Goal: Navigation & Orientation: Find specific page/section

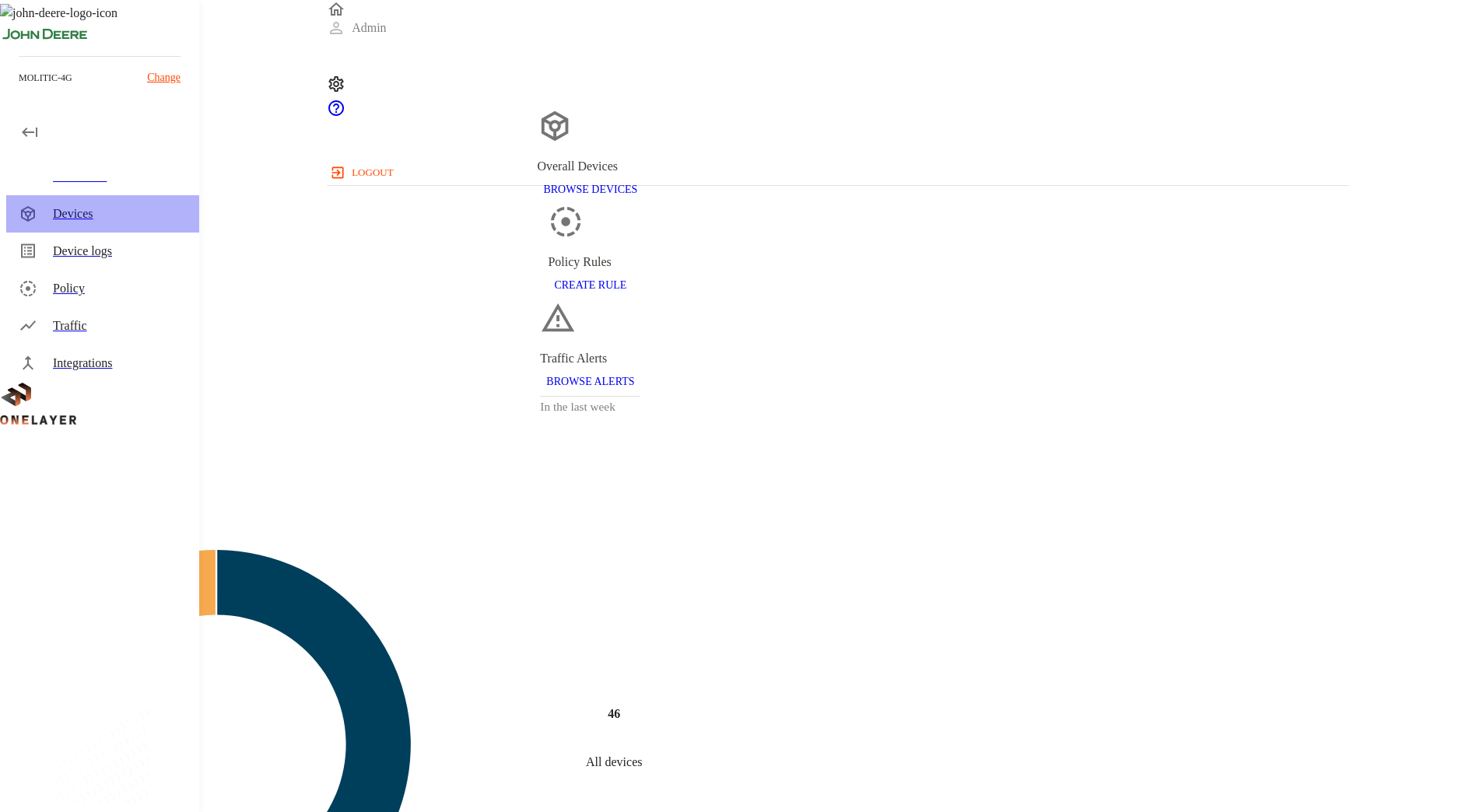
click at [109, 214] on div "Devices" at bounding box center [120, 214] width 134 height 19
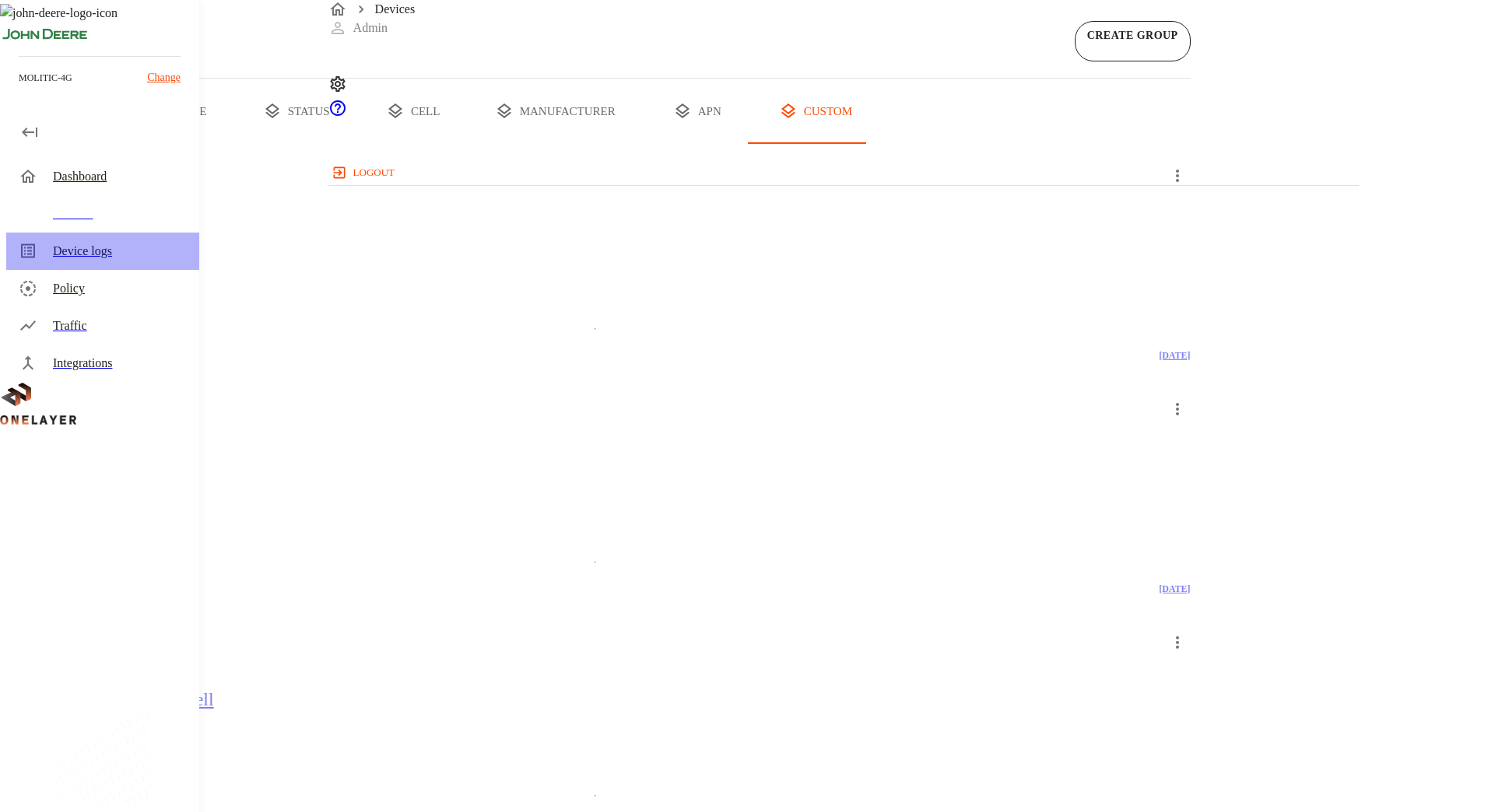
click at [164, 251] on div "Device logs" at bounding box center [120, 251] width 134 height 19
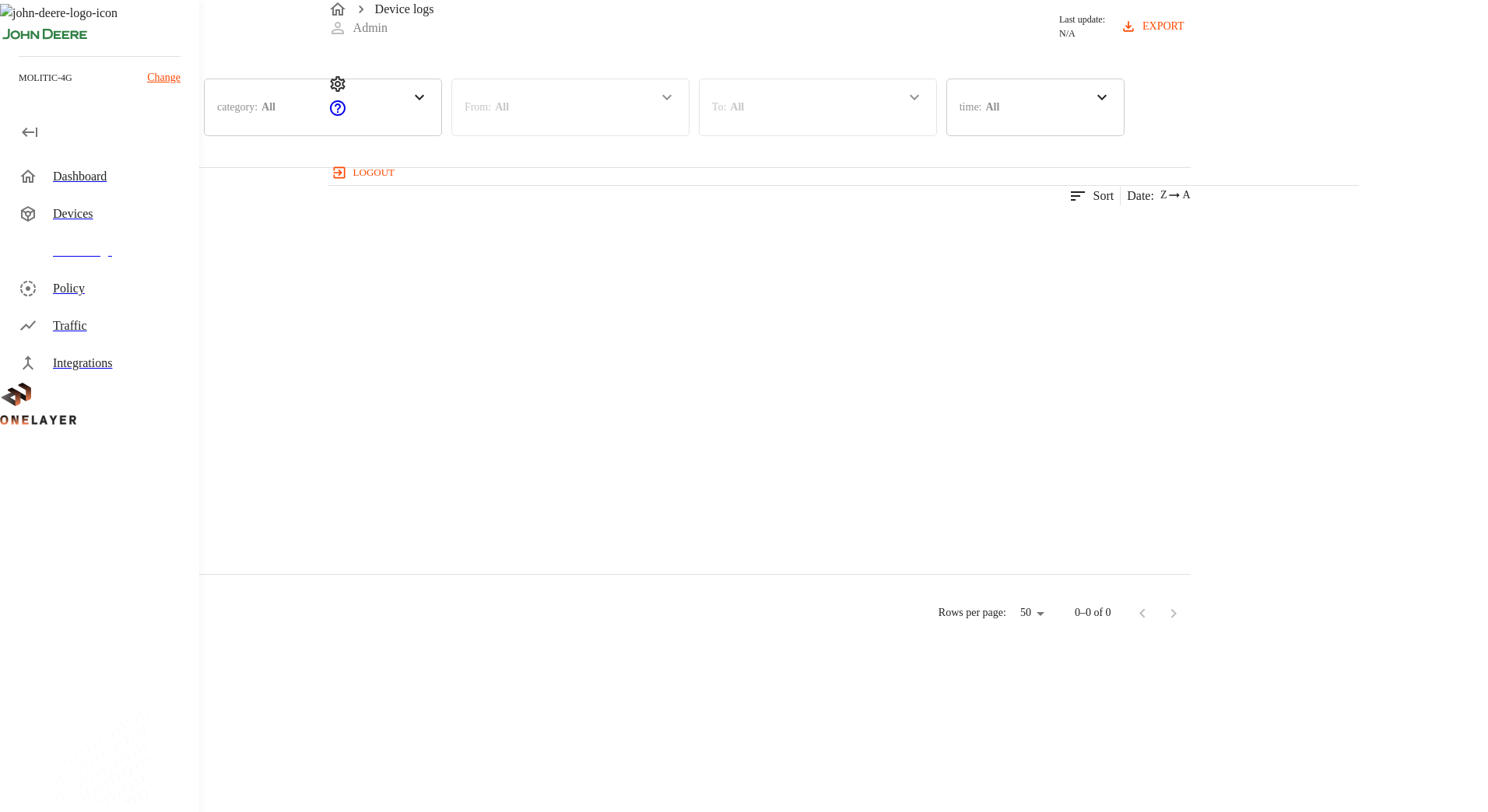
click at [109, 327] on div "Traffic" at bounding box center [120, 326] width 134 height 19
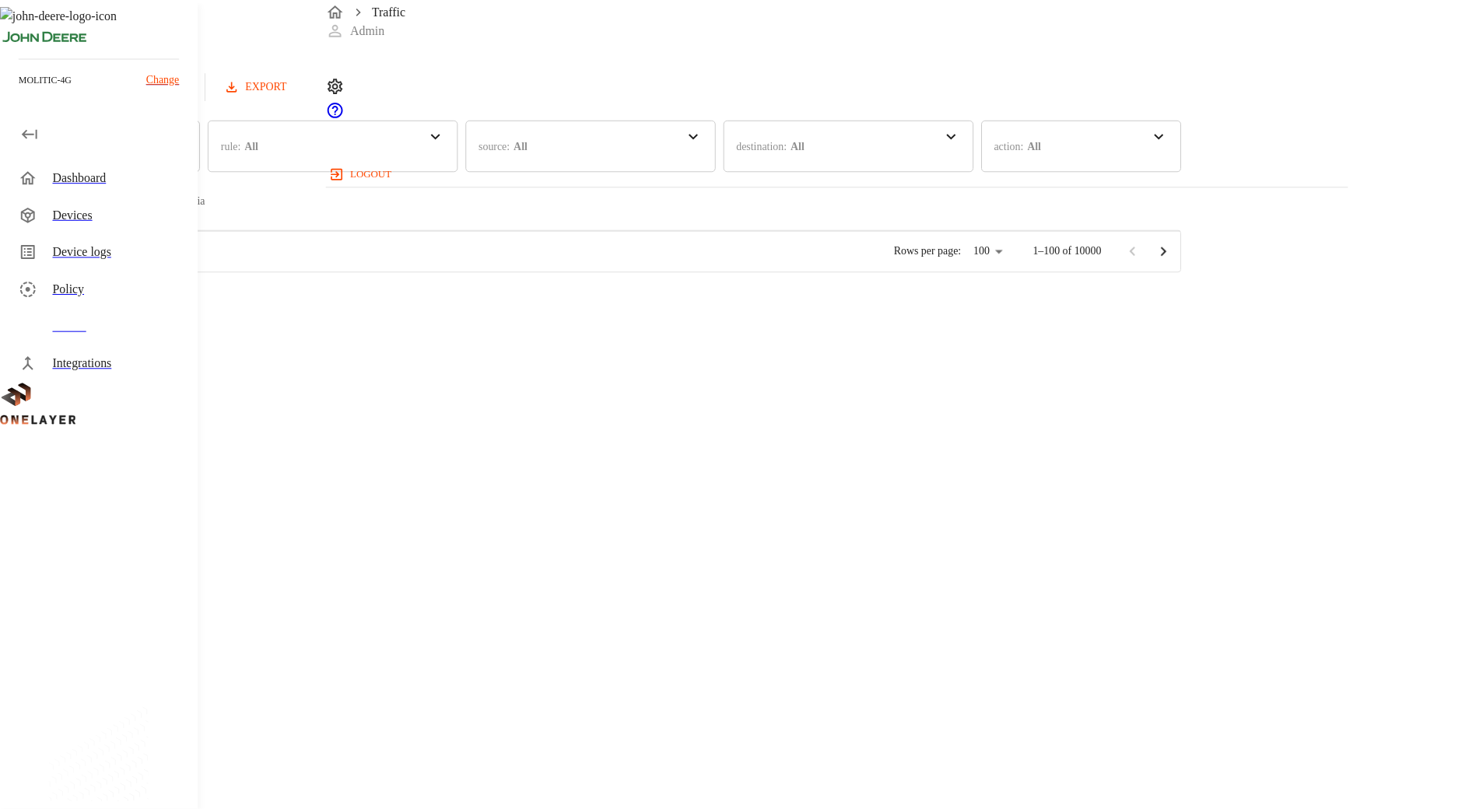
scroll to position [653, 0]
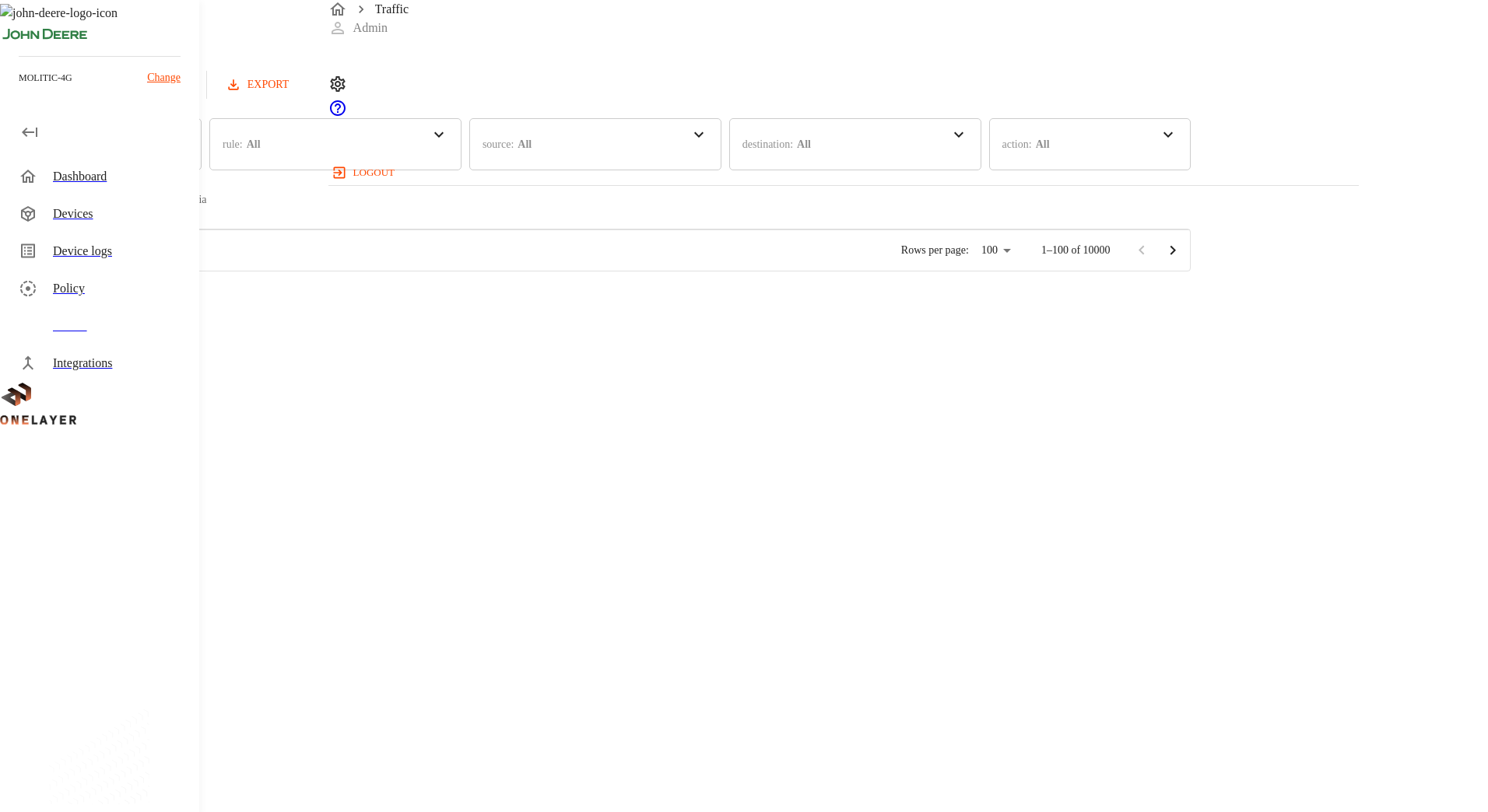
click at [69, 218] on div "Devices" at bounding box center [120, 214] width 134 height 19
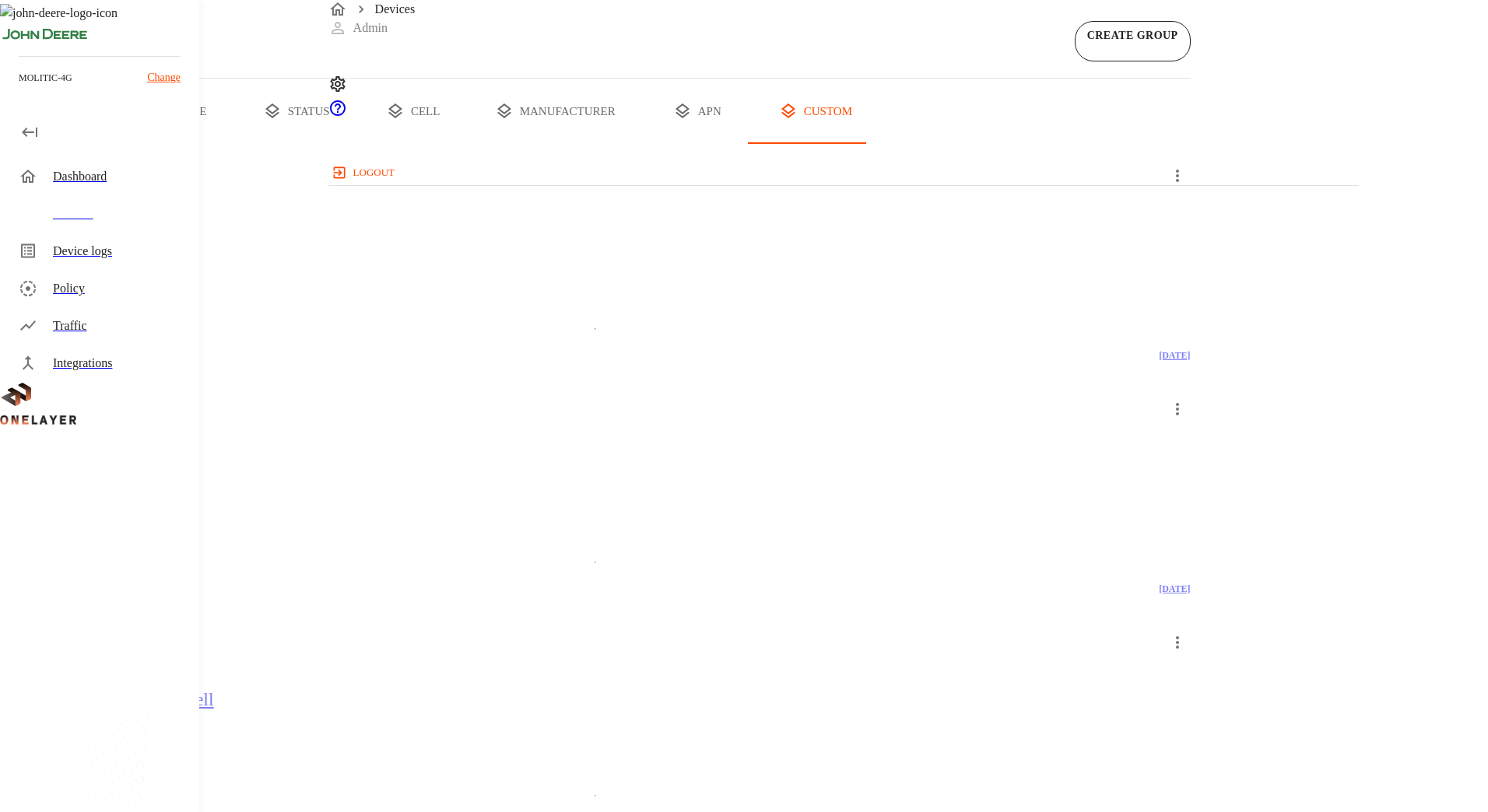
click at [355, 144] on button "status" at bounding box center [296, 111] width 116 height 65
click at [121, 144] on button "all devices" at bounding box center [61, 111] width 121 height 65
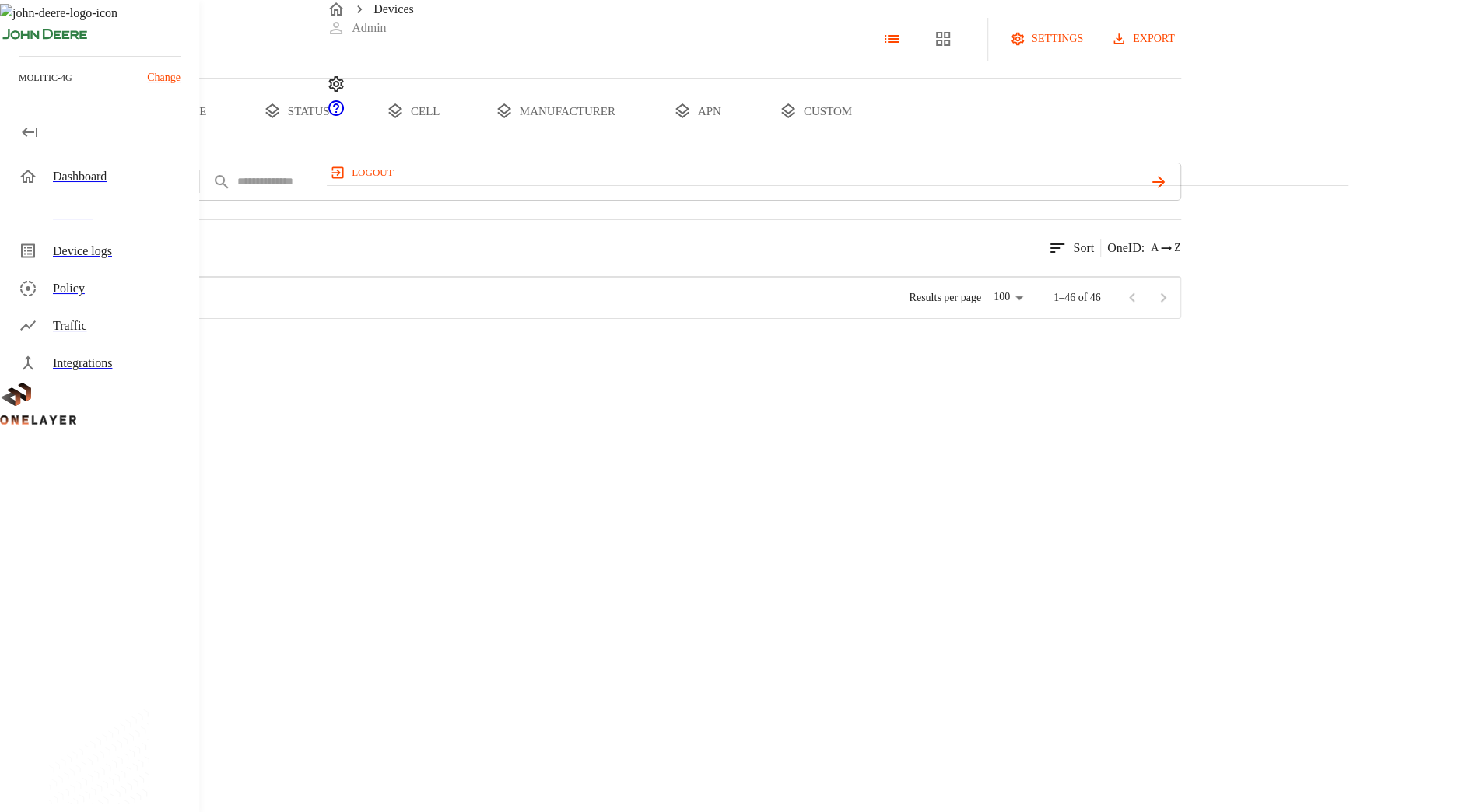
scroll to position [474, 1009]
click at [154, 168] on div "Dashboard" at bounding box center [120, 177] width 134 height 19
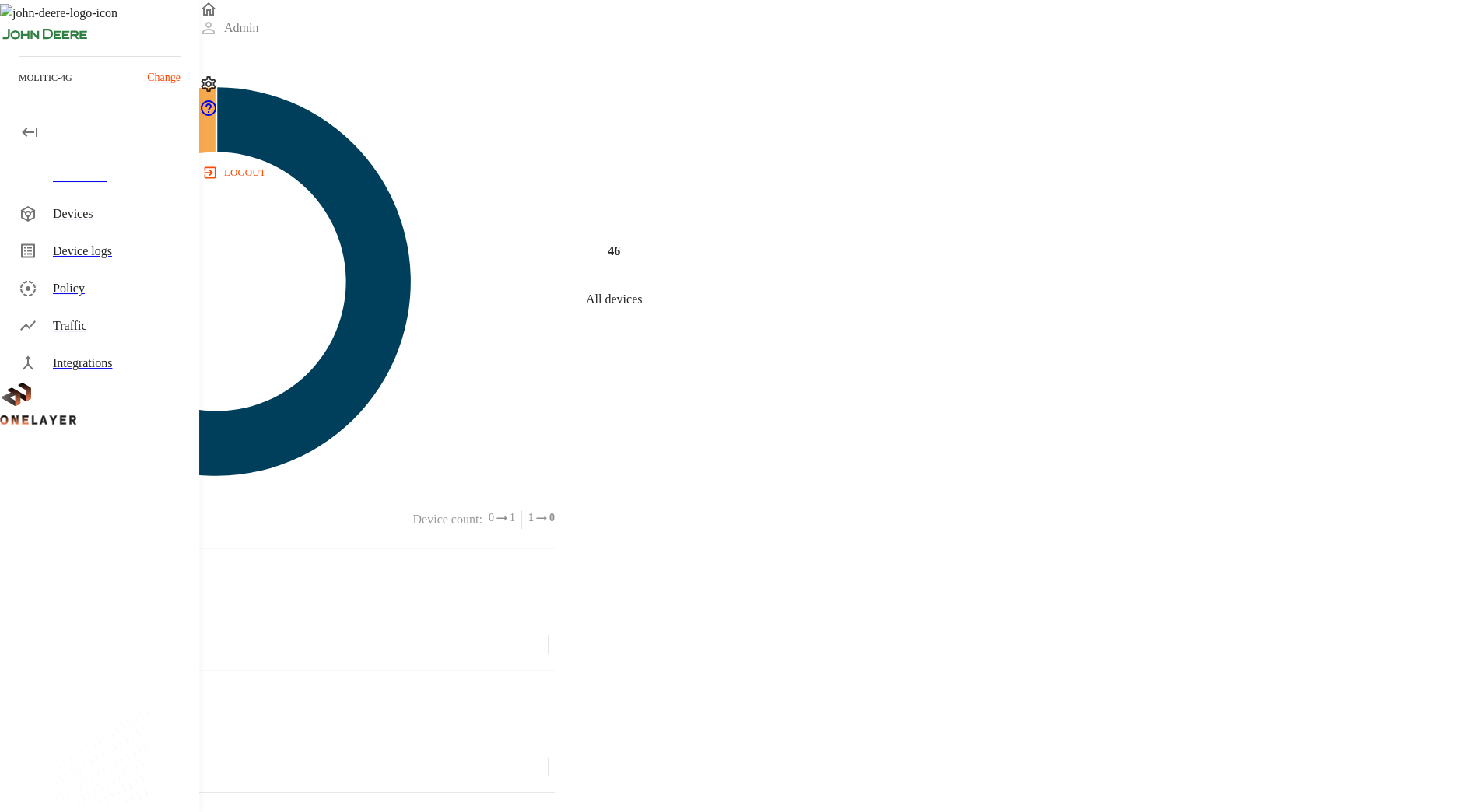
scroll to position [604, 0]
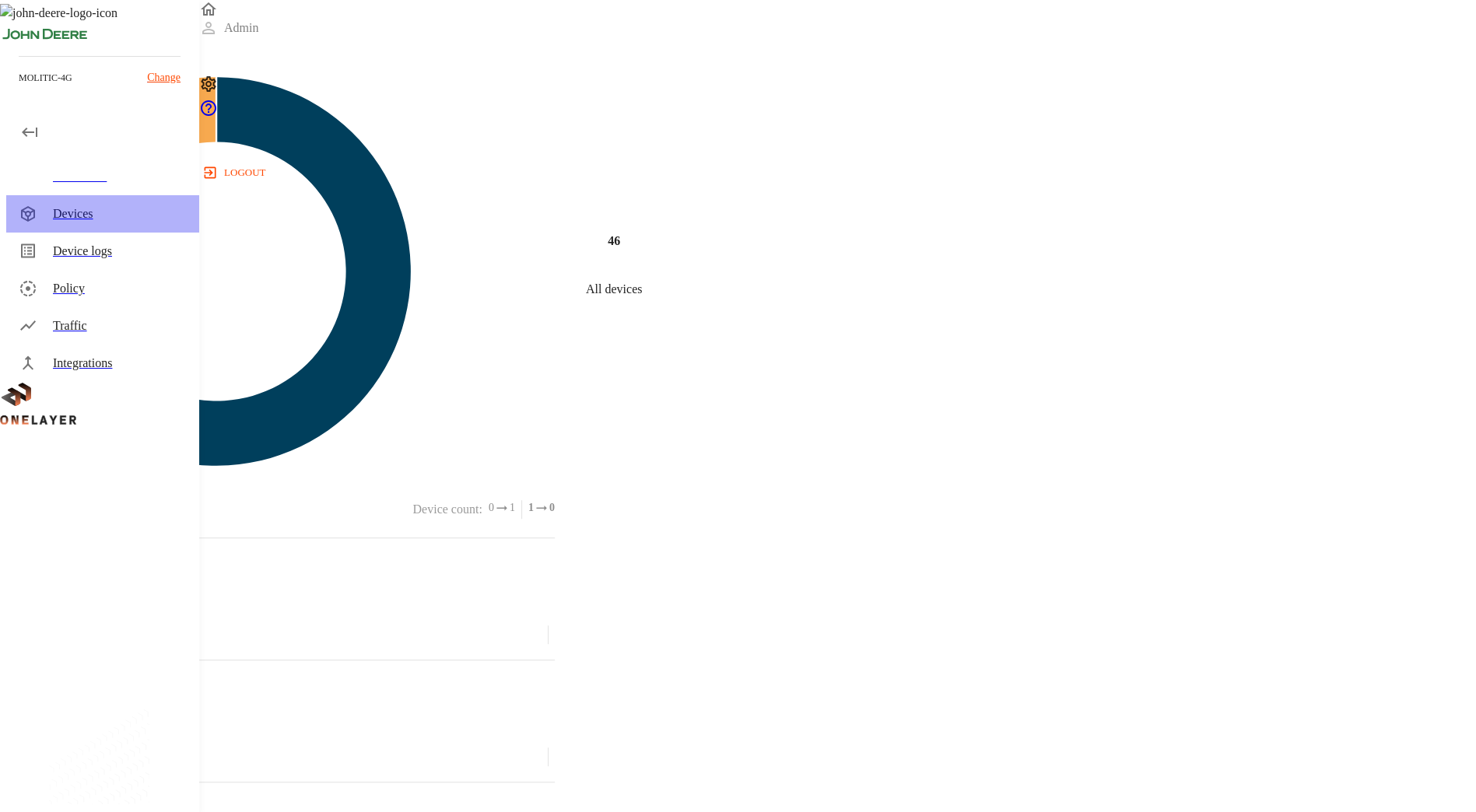
click at [97, 210] on div "Devices" at bounding box center [120, 214] width 134 height 19
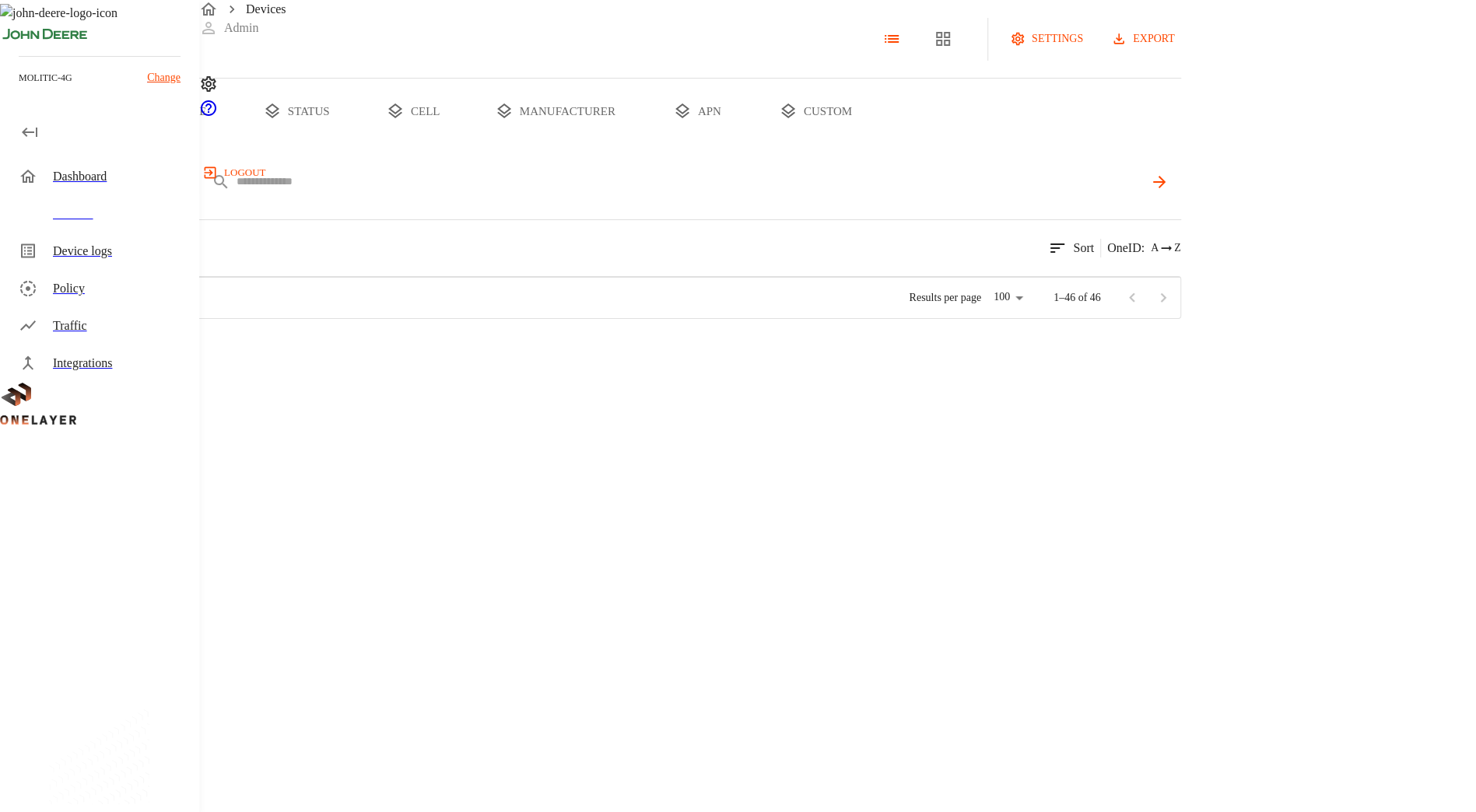
scroll to position [1230, 0]
click at [238, 82] on button "type" at bounding box center [179, 111] width 116 height 65
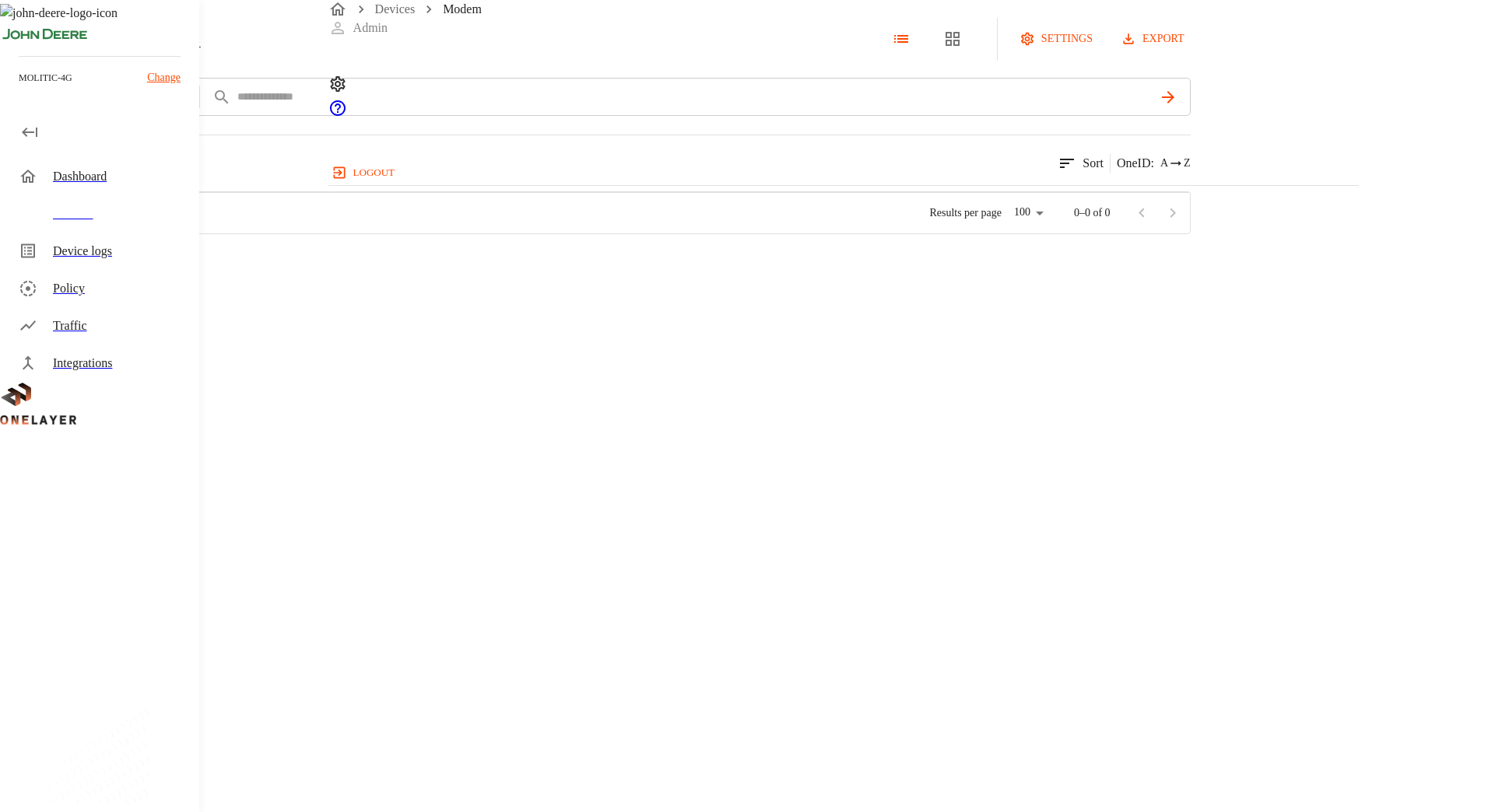
scroll to position [474, 1018]
click at [114, 209] on div "Devices" at bounding box center [120, 214] width 134 height 19
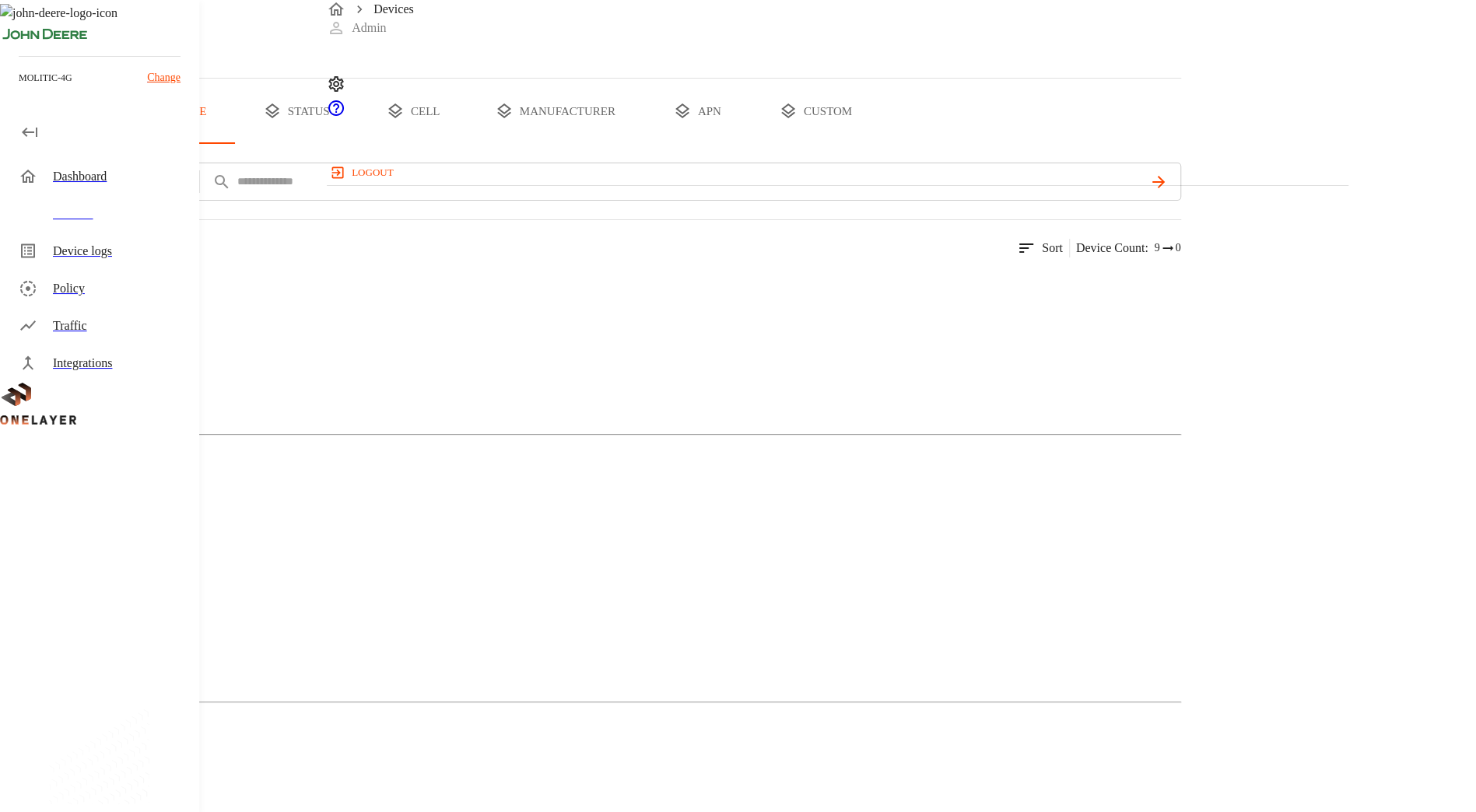
click at [31, 289] on img at bounding box center [31, 289] width 0 height 0
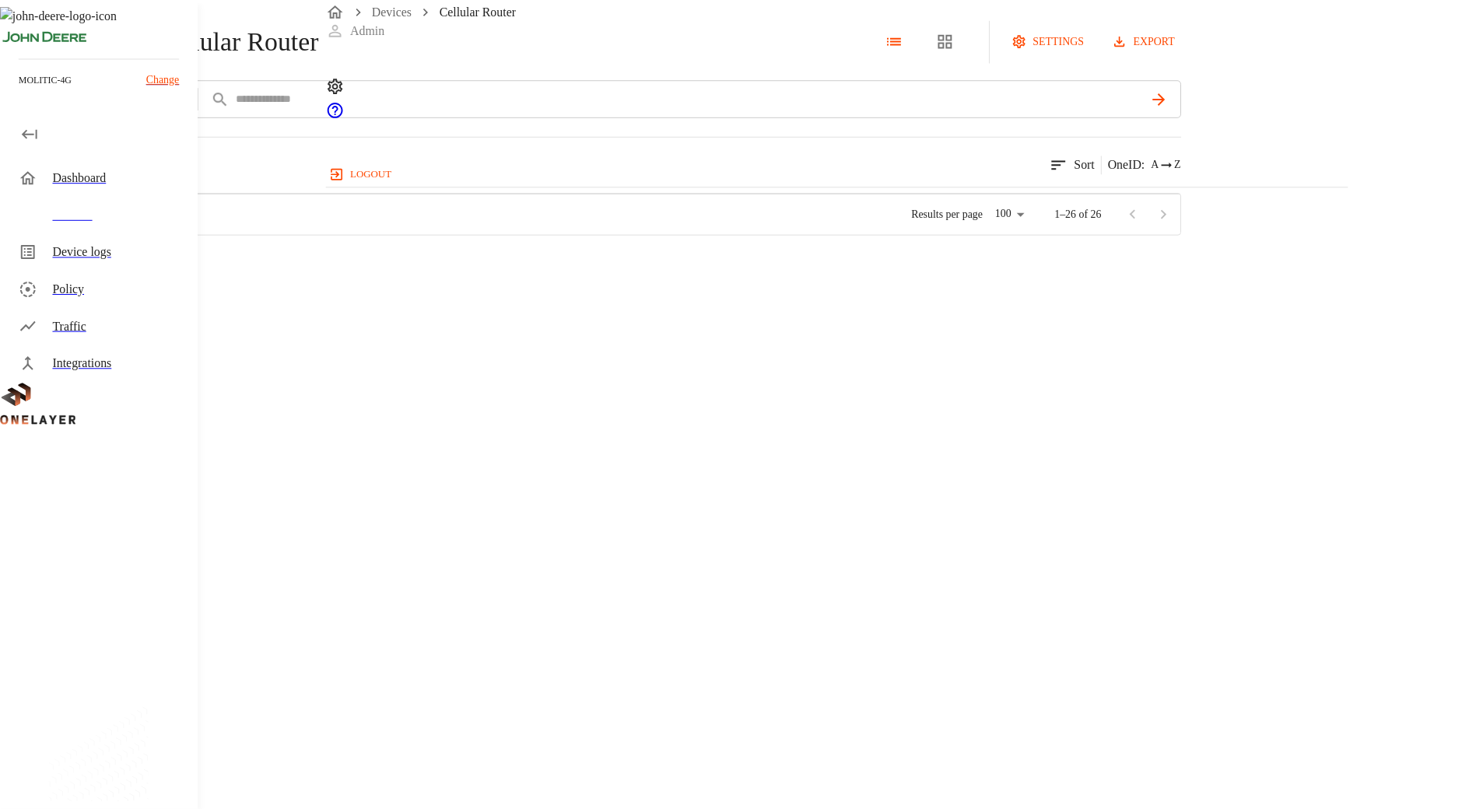
scroll to position [1013, 0]
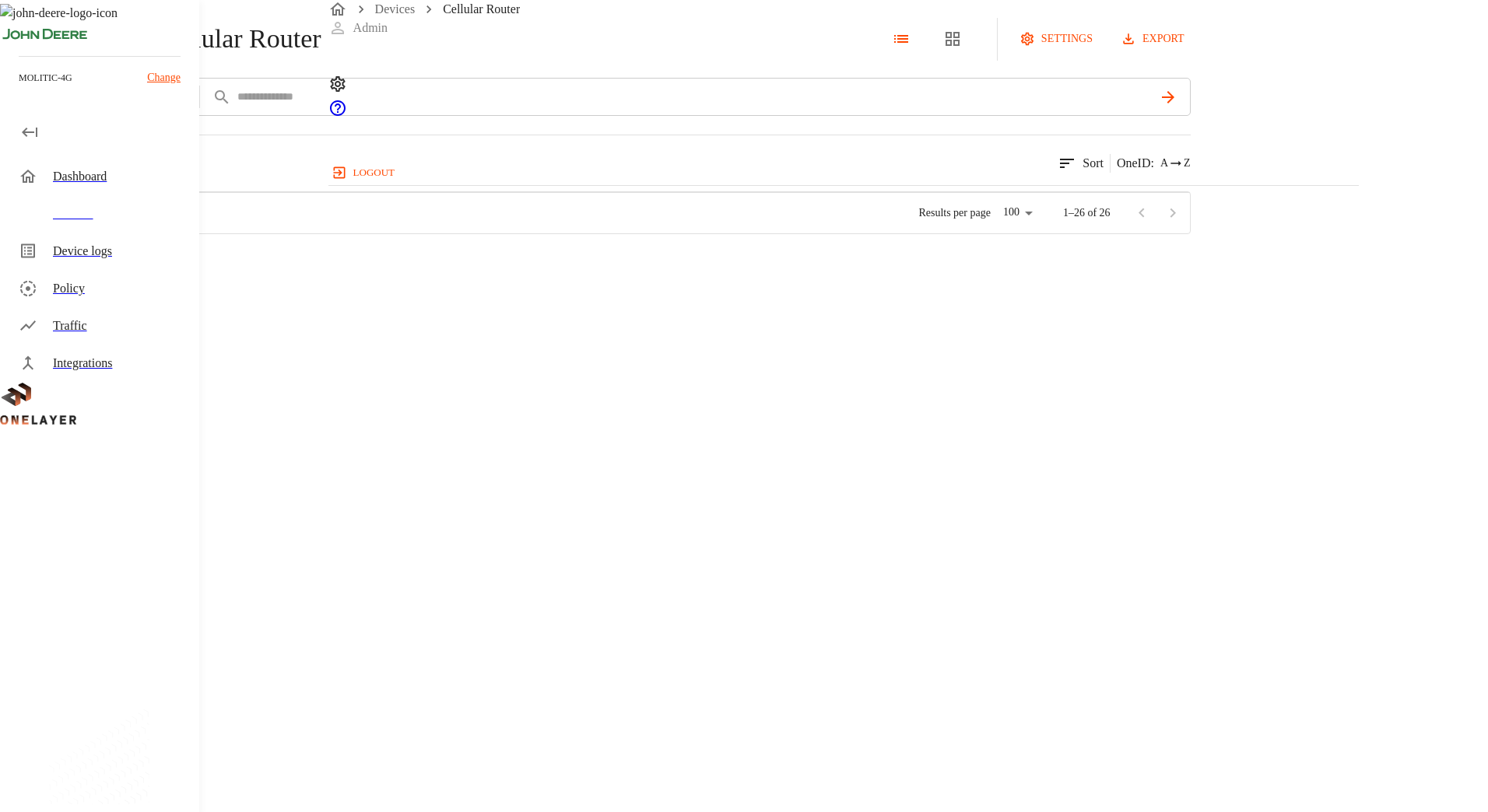
click at [110, 210] on div "Devices" at bounding box center [120, 214] width 134 height 19
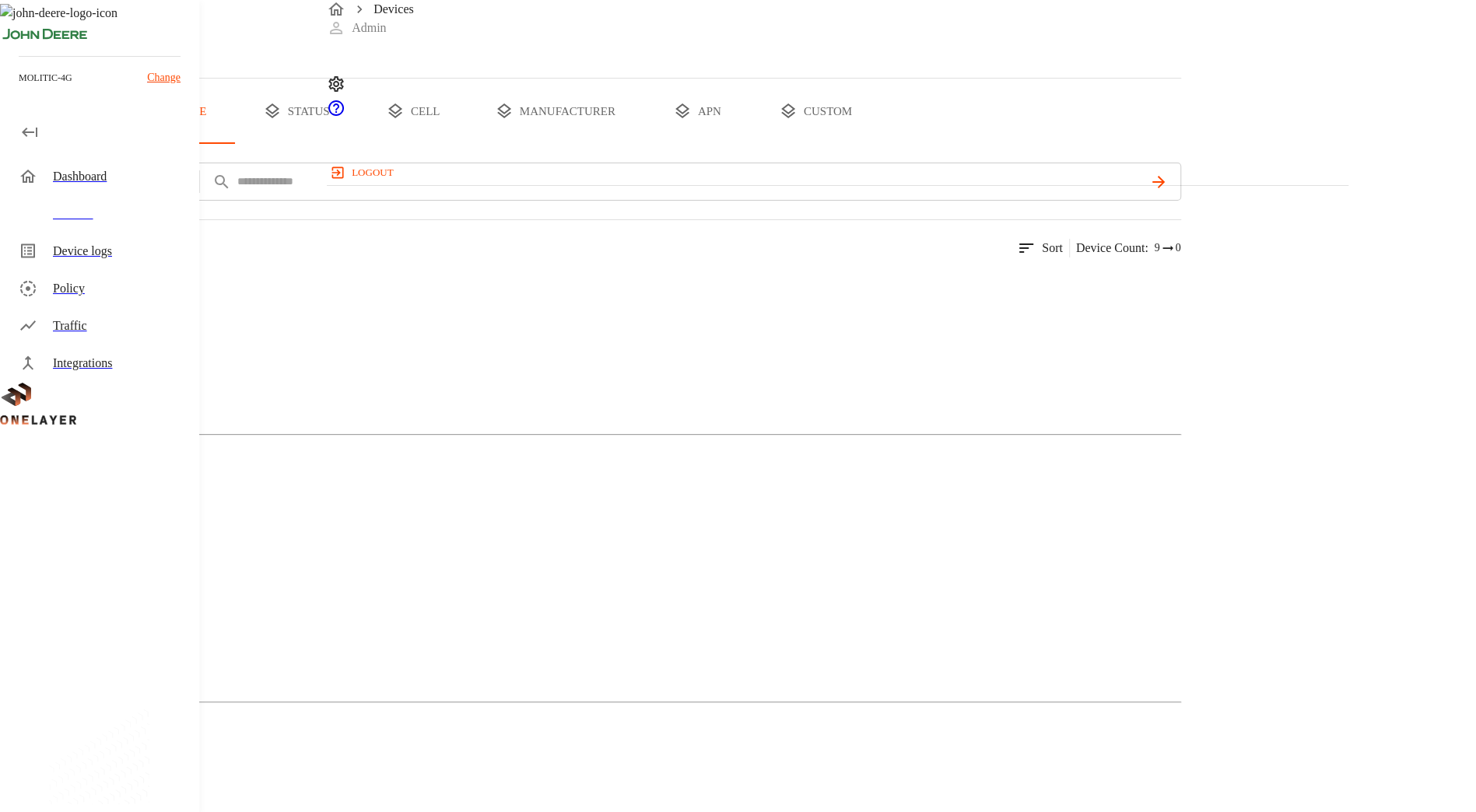
scroll to position [113, 0]
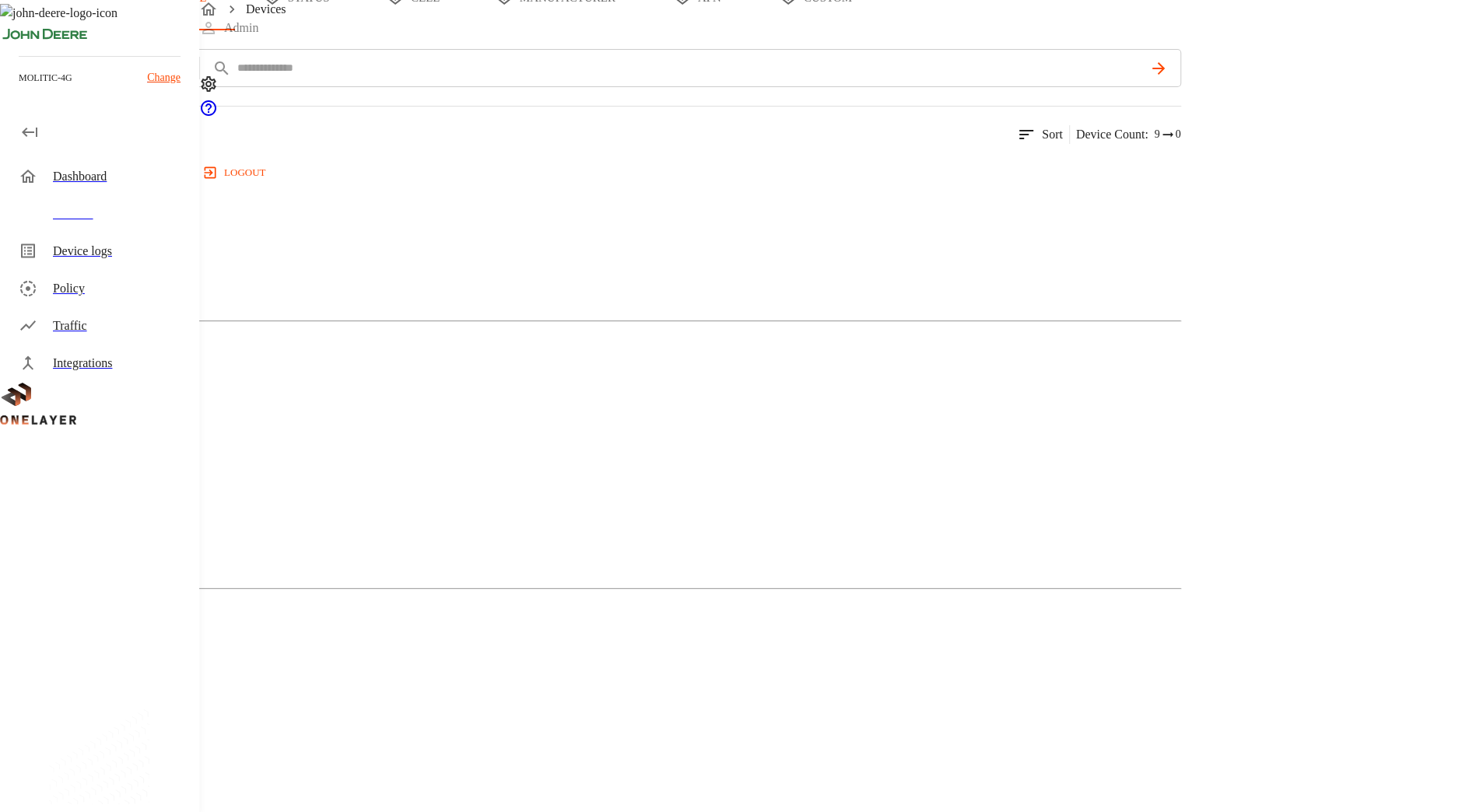
click at [443, 271] on div "Cellular Router" at bounding box center [591, 233] width 1182 height 78
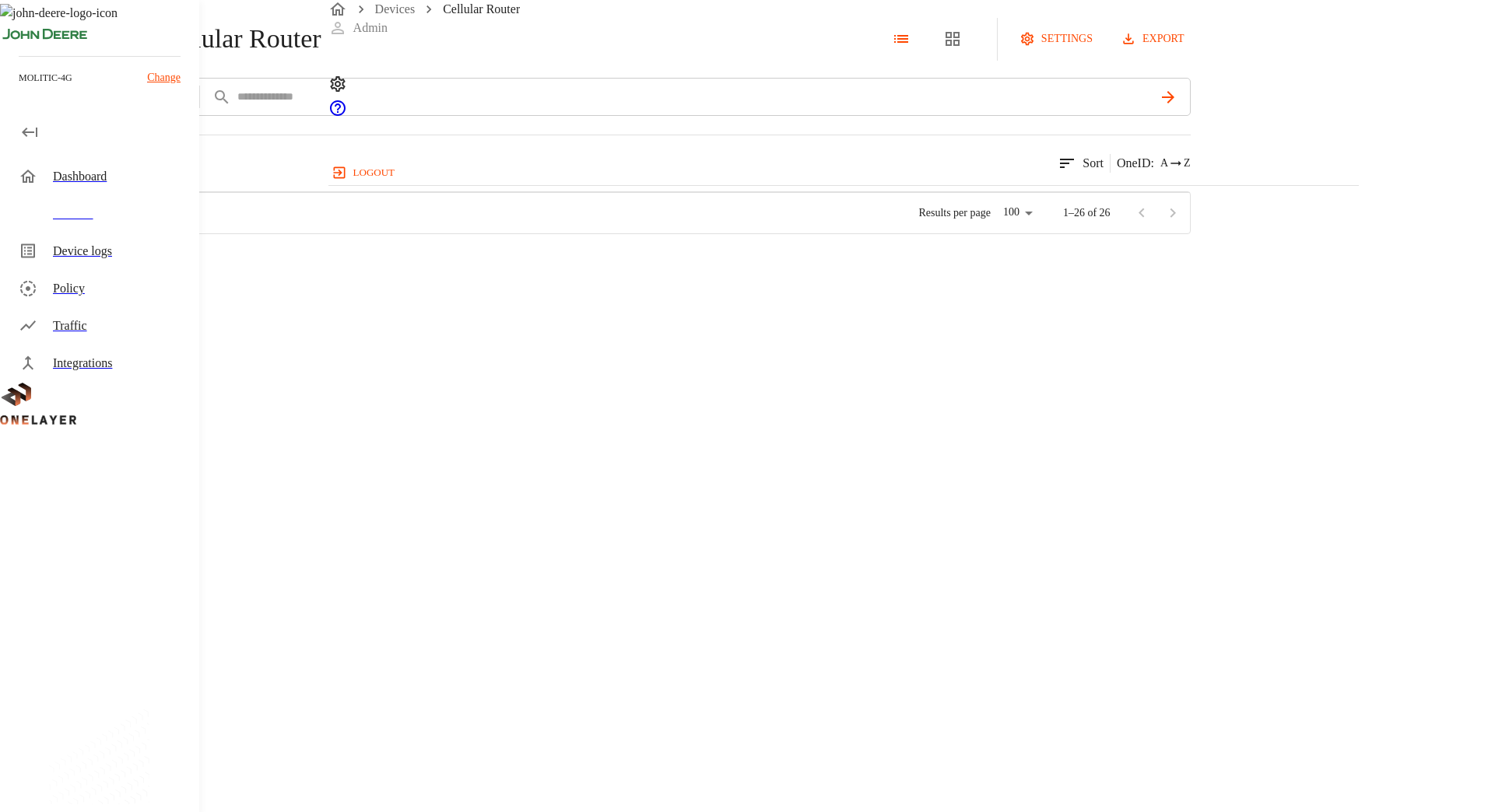
click at [411, 572] on div "eCell #5d012b05" at bounding box center [294, 544] width 234 height 56
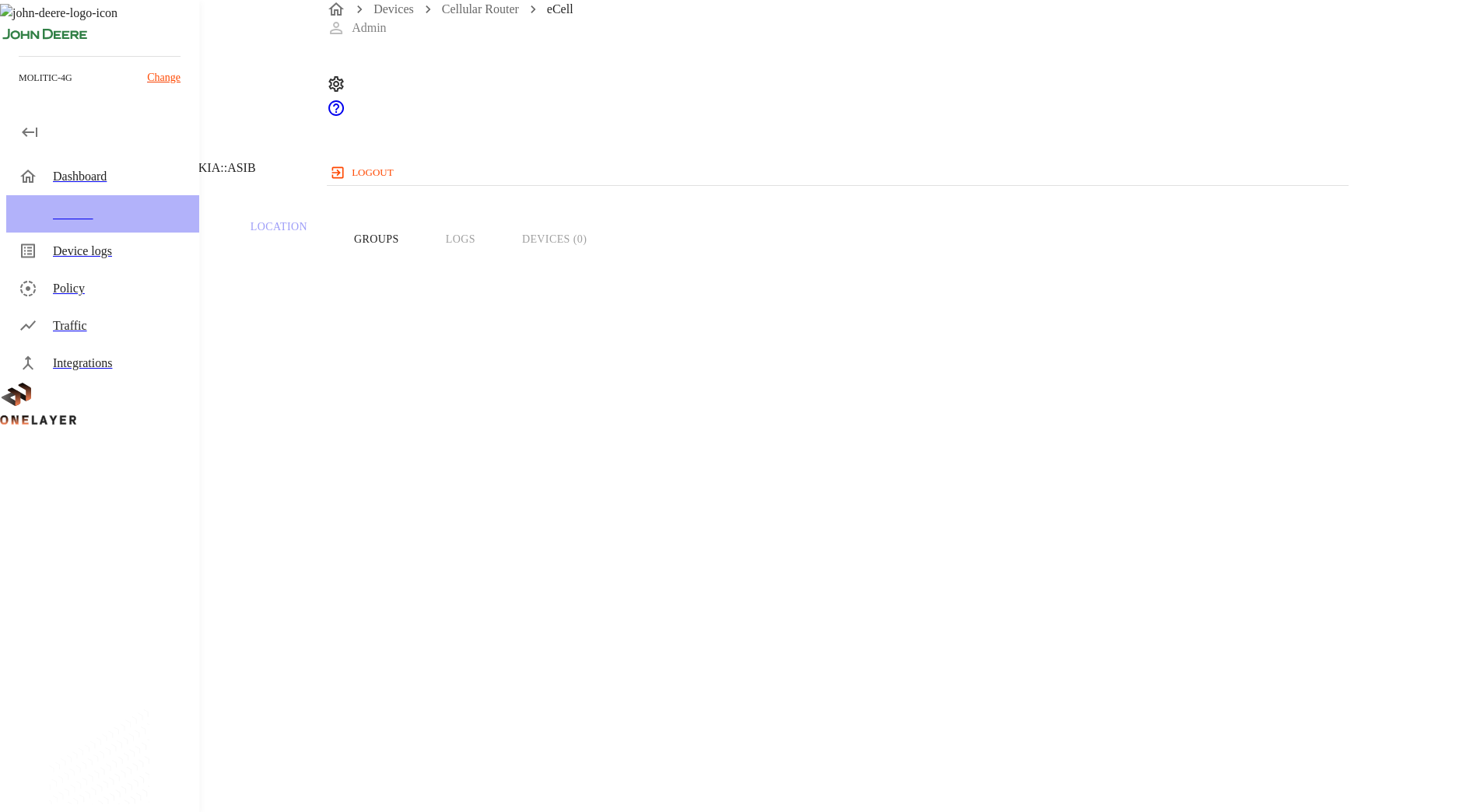
click at [108, 213] on div "Devices" at bounding box center [120, 214] width 134 height 19
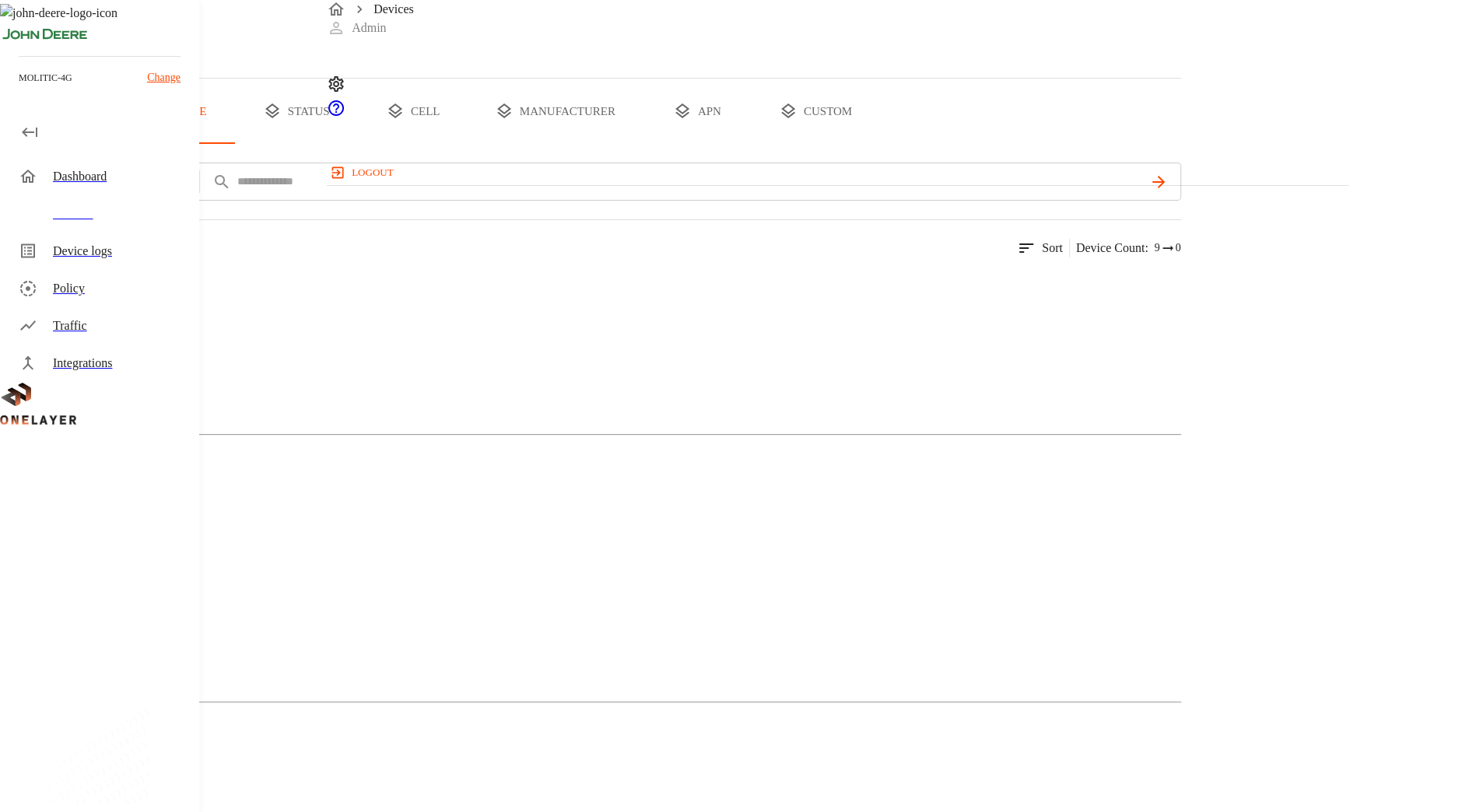
click at [489, 385] on div "Cellular Router" at bounding box center [591, 346] width 1182 height 78
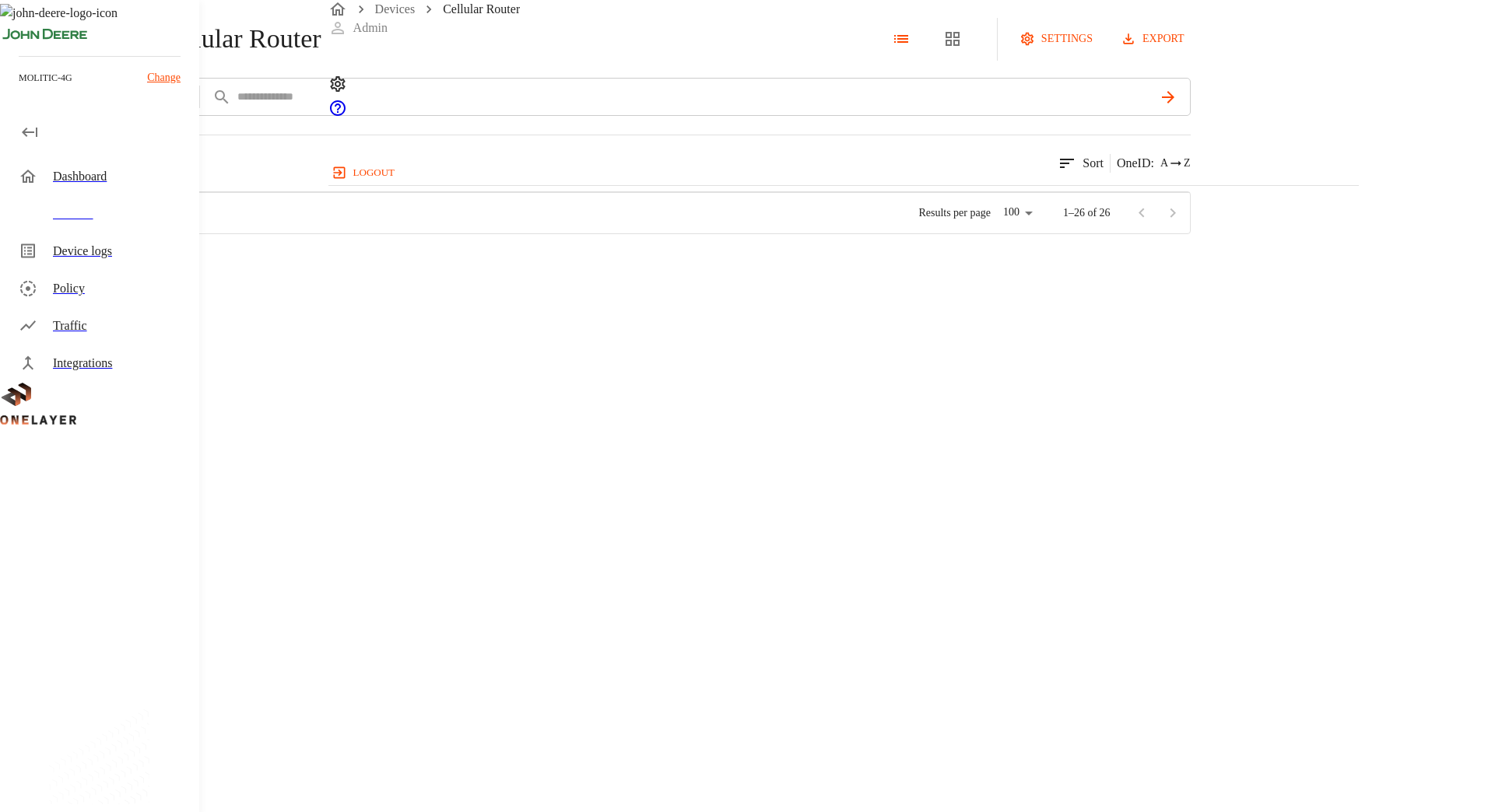
scroll to position [1013, 0]
click at [17, 47] on icon at bounding box center [9, 39] width 17 height 17
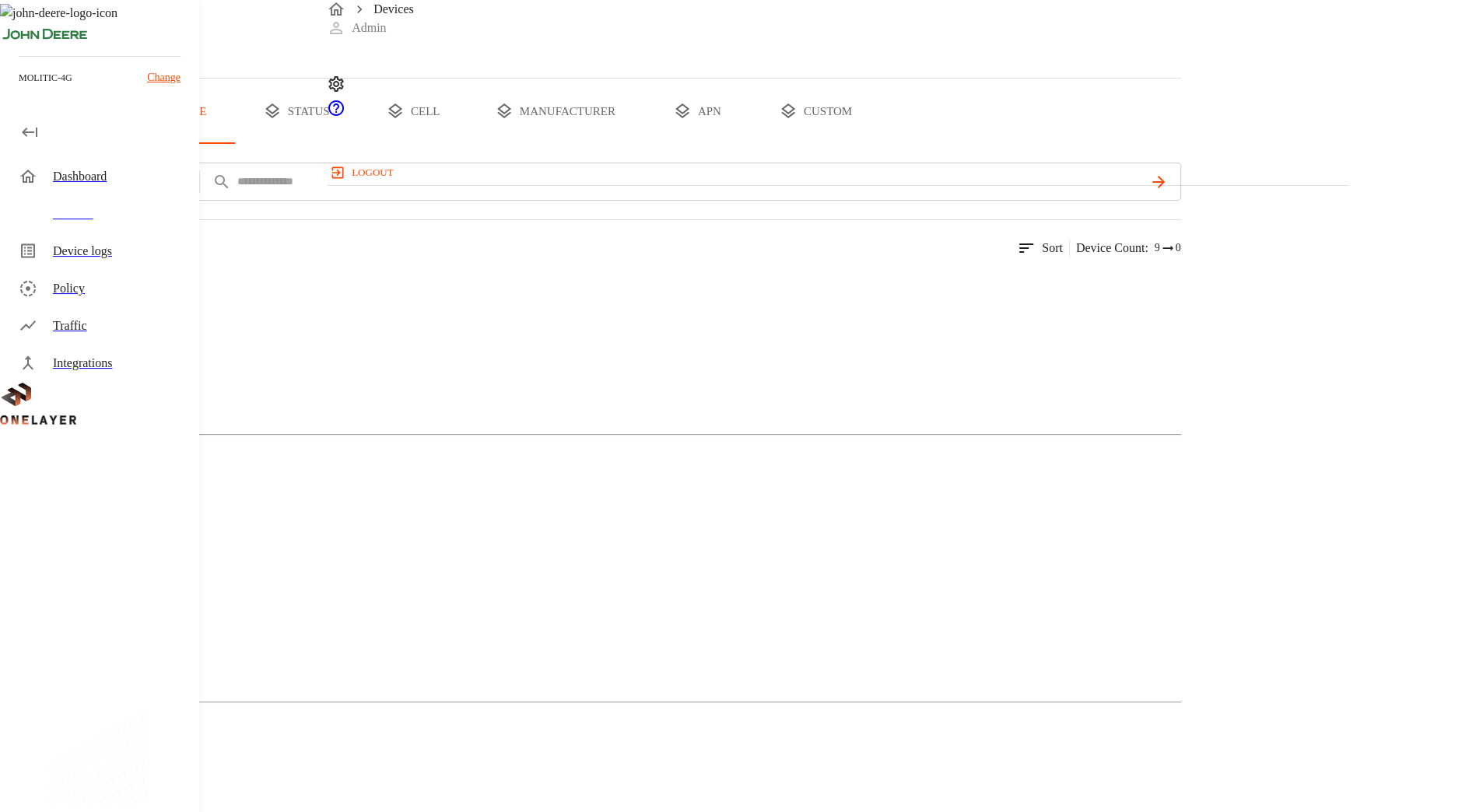
click at [80, 544] on img at bounding box center [56, 553] width 49 height 19
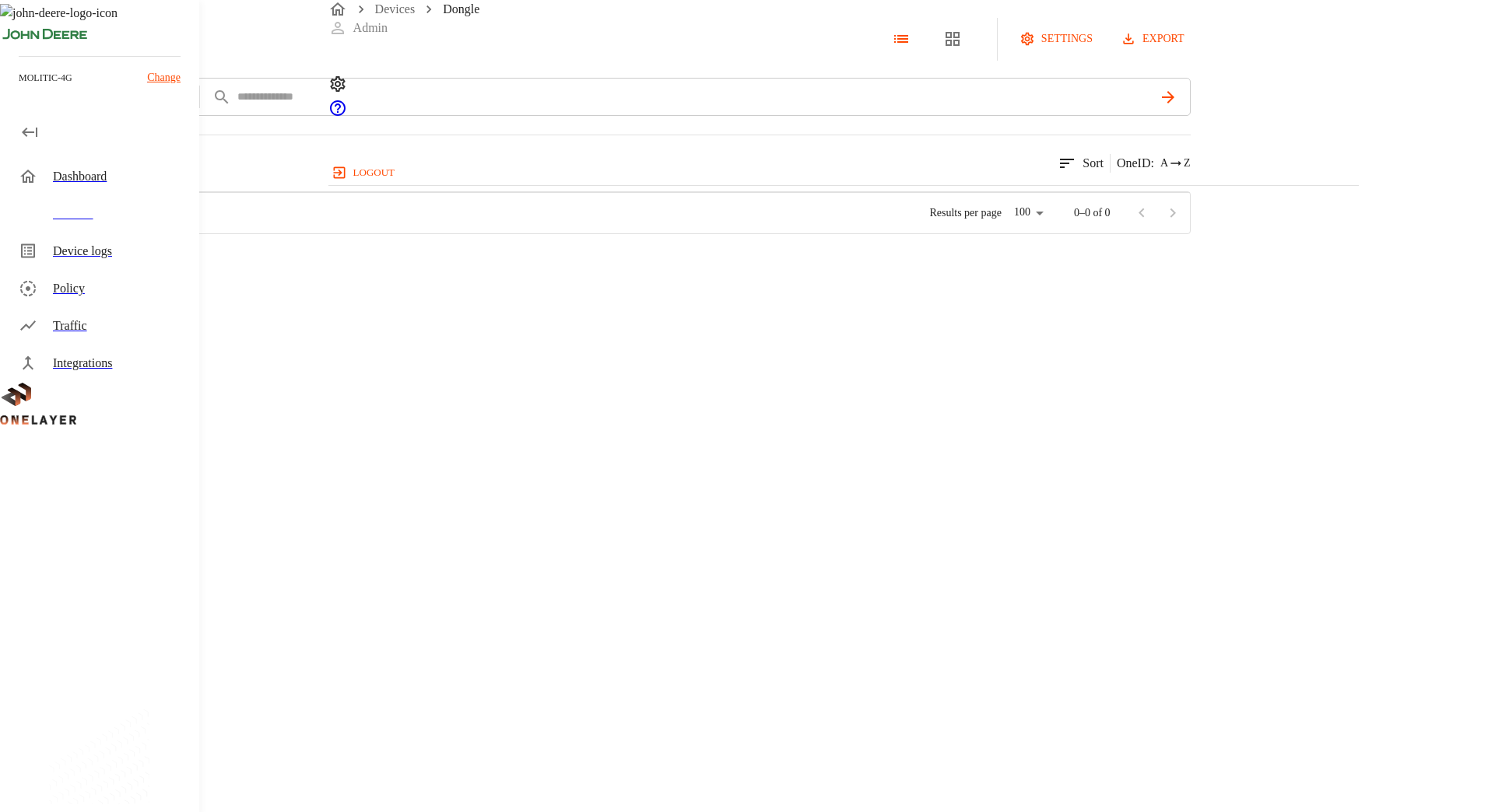
scroll to position [474, 1018]
click at [17, 47] on icon at bounding box center [9, 39] width 17 height 17
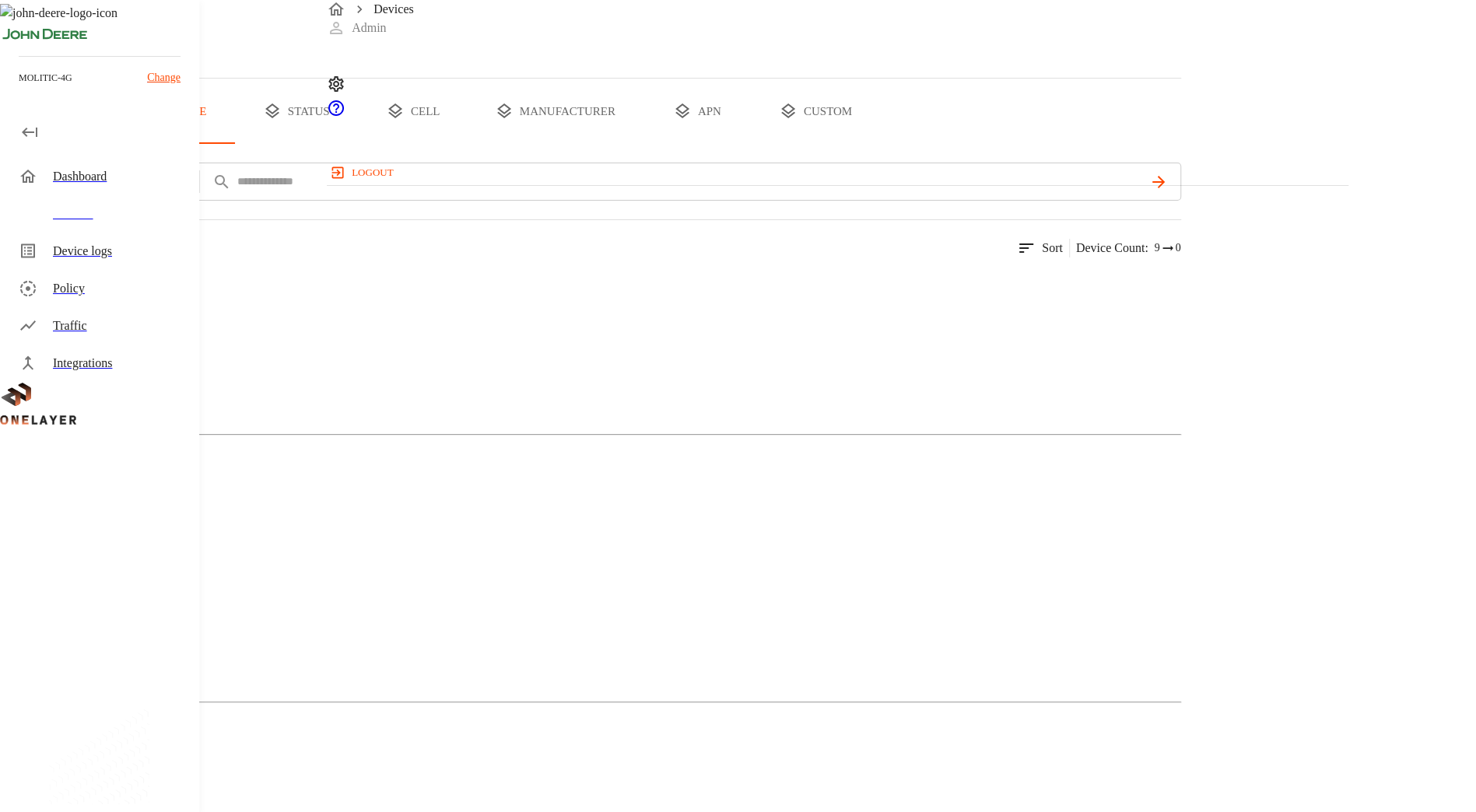
click at [121, 295] on img at bounding box center [76, 285] width 90 height 19
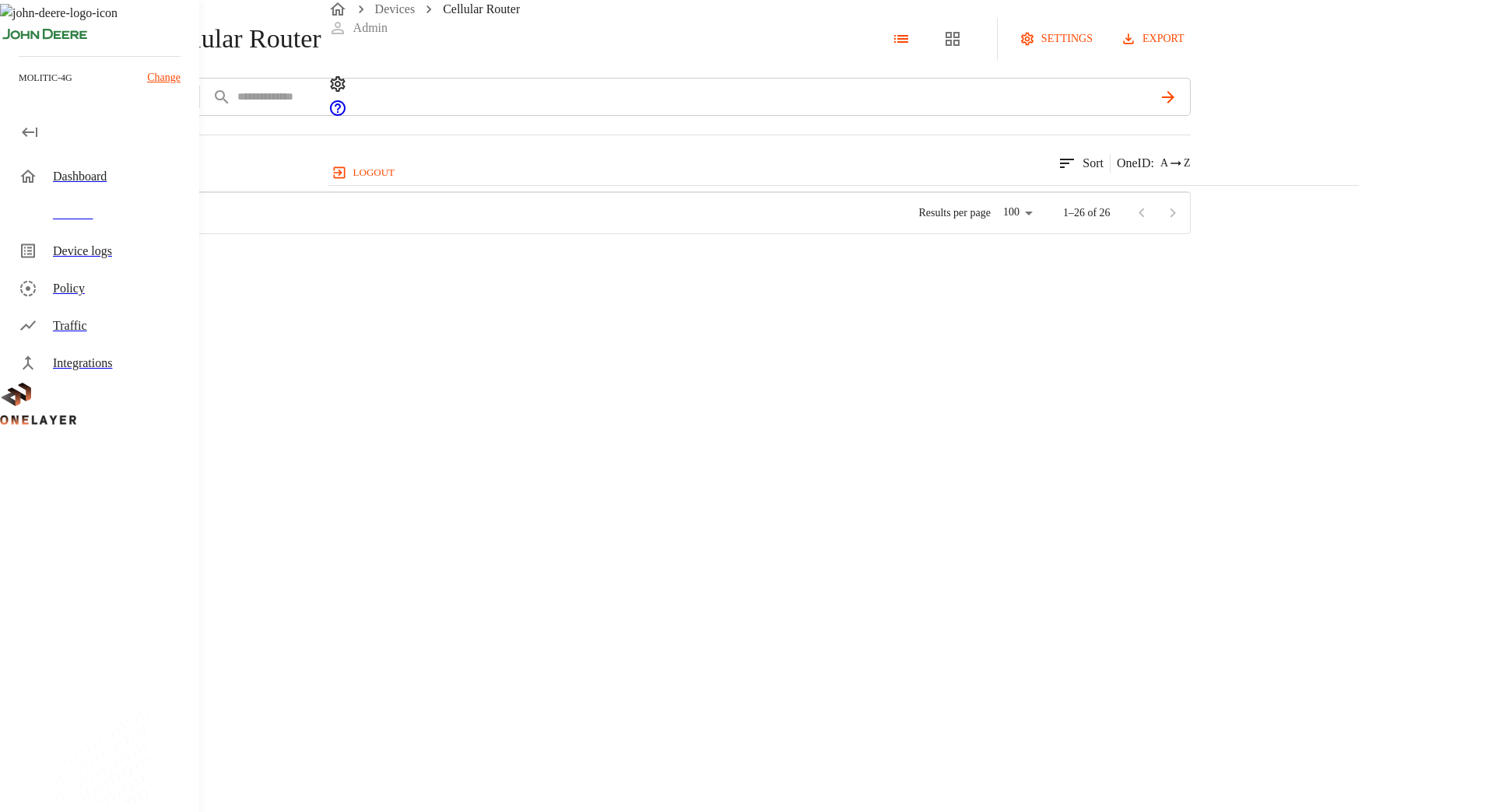
scroll to position [1013, 0]
click at [17, 47] on icon at bounding box center [9, 39] width 17 height 17
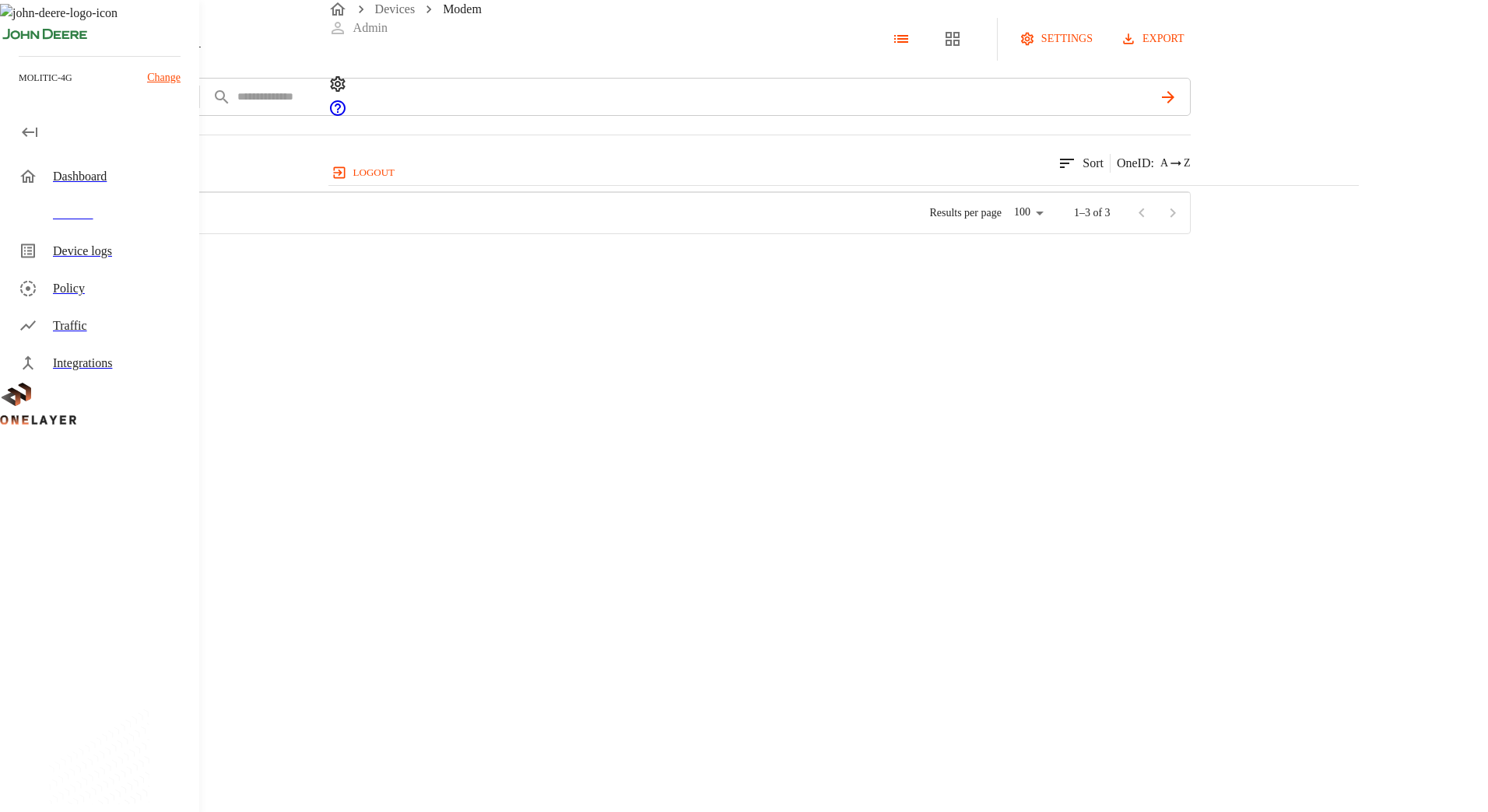
scroll to position [474, 1018]
click at [415, 292] on div "FN980m #5844835a" at bounding box center [296, 263] width 236 height 56
click at [415, 348] on div "EG12-GT #bb0c24e7 NEW" at bounding box center [296, 320] width 236 height 56
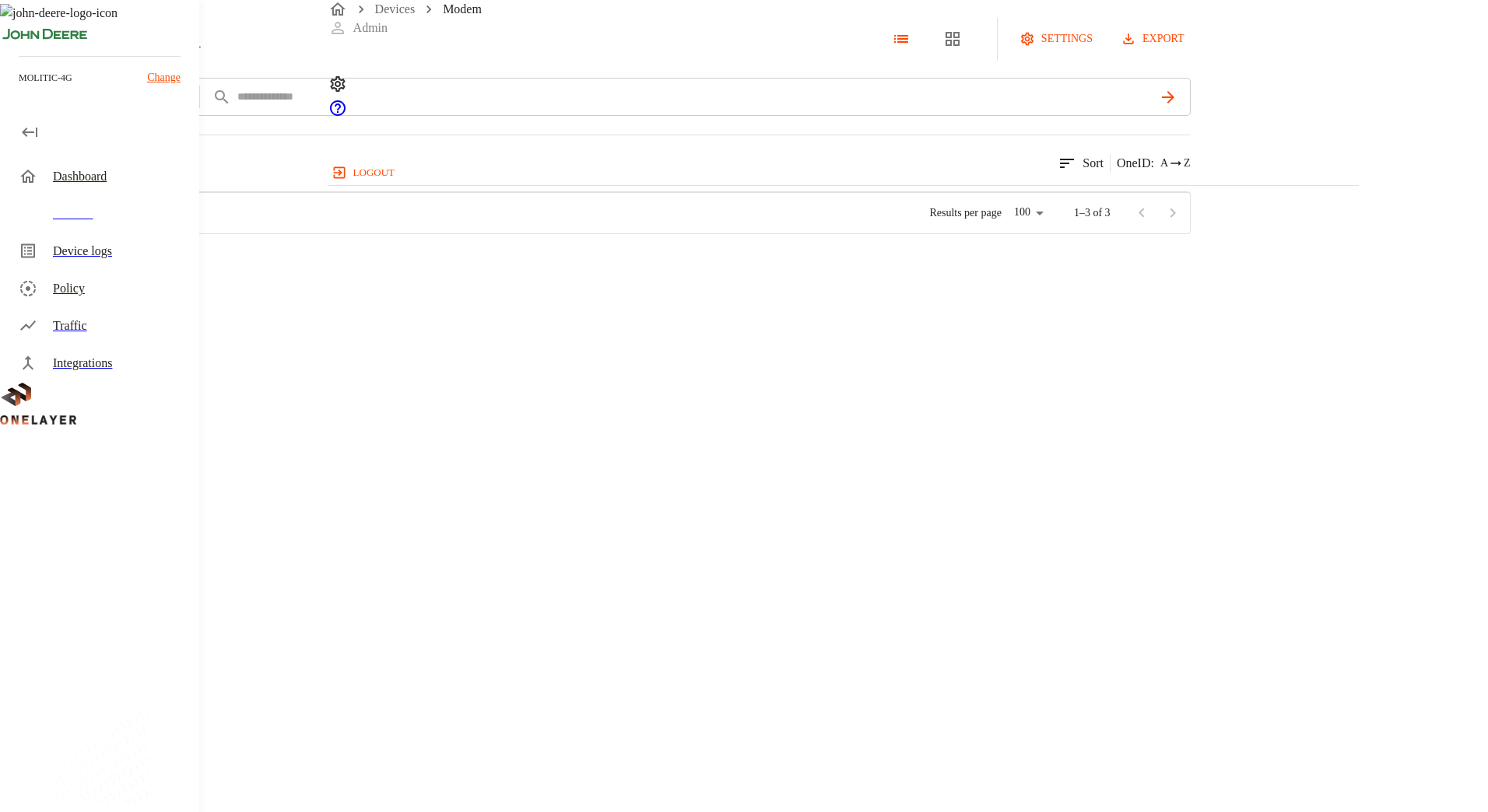
click at [415, 404] on div "LM960A18 #f4145d92" at bounding box center [296, 375] width 236 height 56
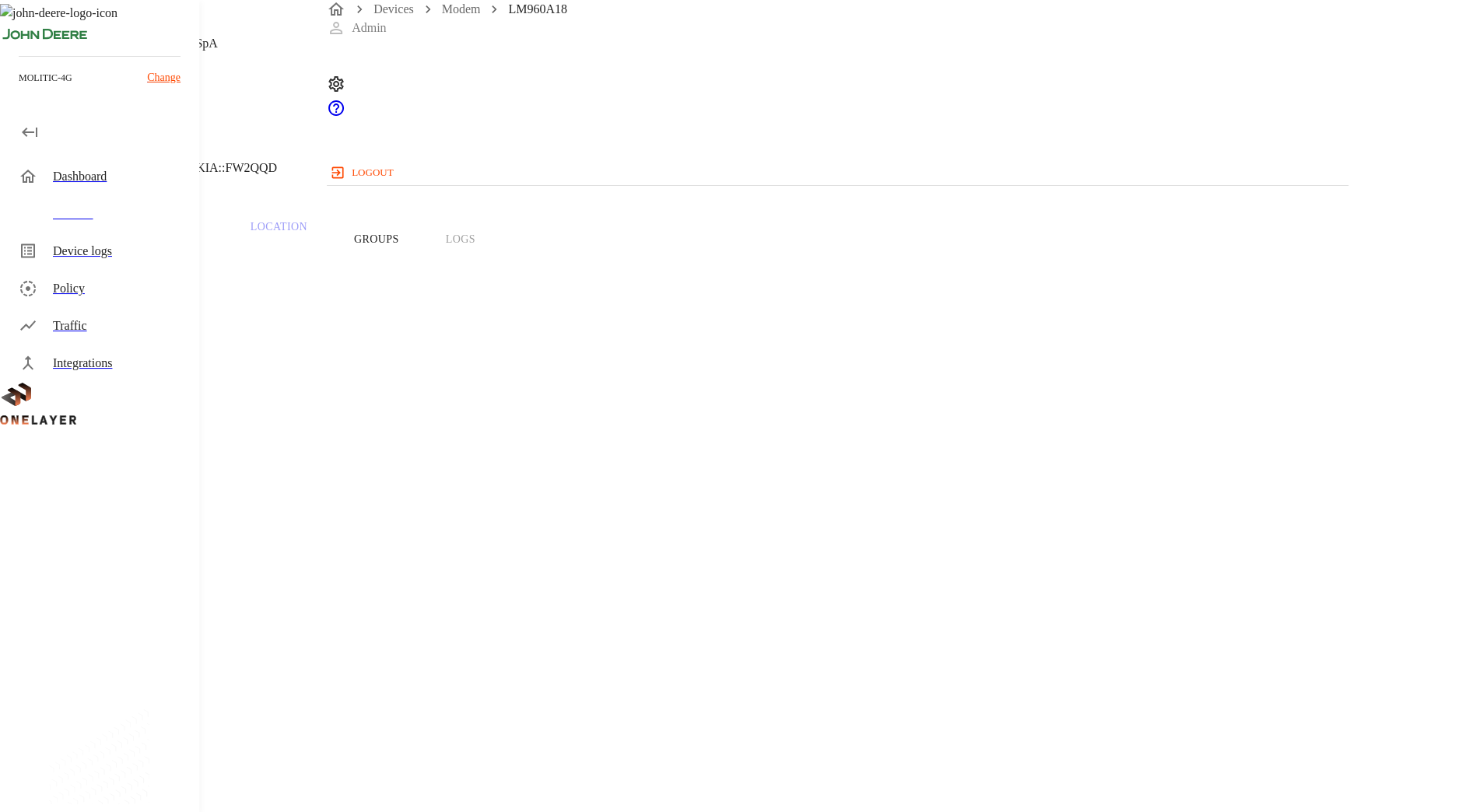
click at [399, 147] on div "LM960A18 N/A #f4145d92 Cell #EB184613050::NOKIA::FW2QQD" at bounding box center [591, 95] width 1182 height 190
click at [370, 139] on header "LM960A18 N/A #f4145d92 Cell #EB184613050::NOKIA::FW2QQD" at bounding box center [591, 95] width 1182 height 190
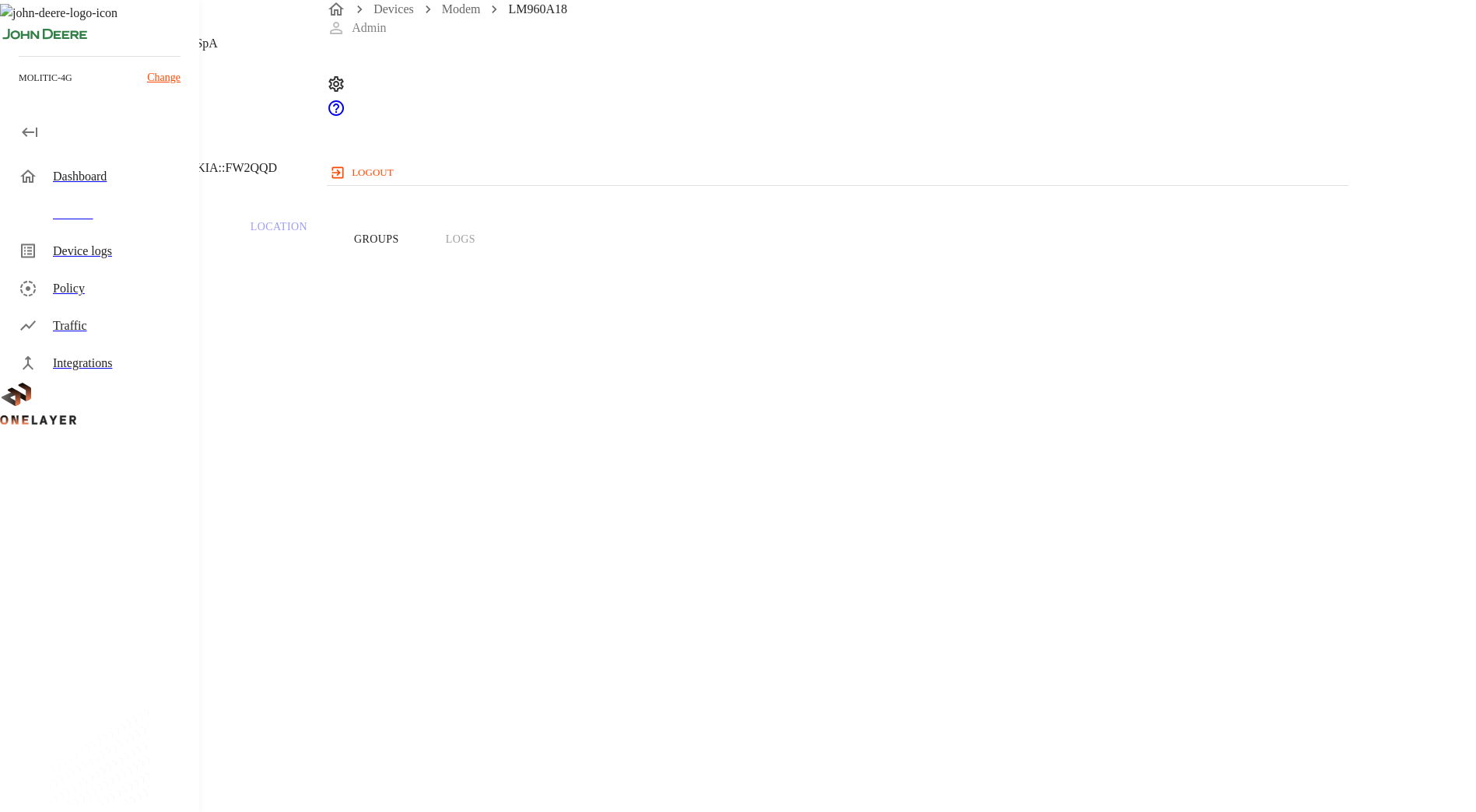
click at [19, 104] on icon at bounding box center [9, 95] width 19 height 19
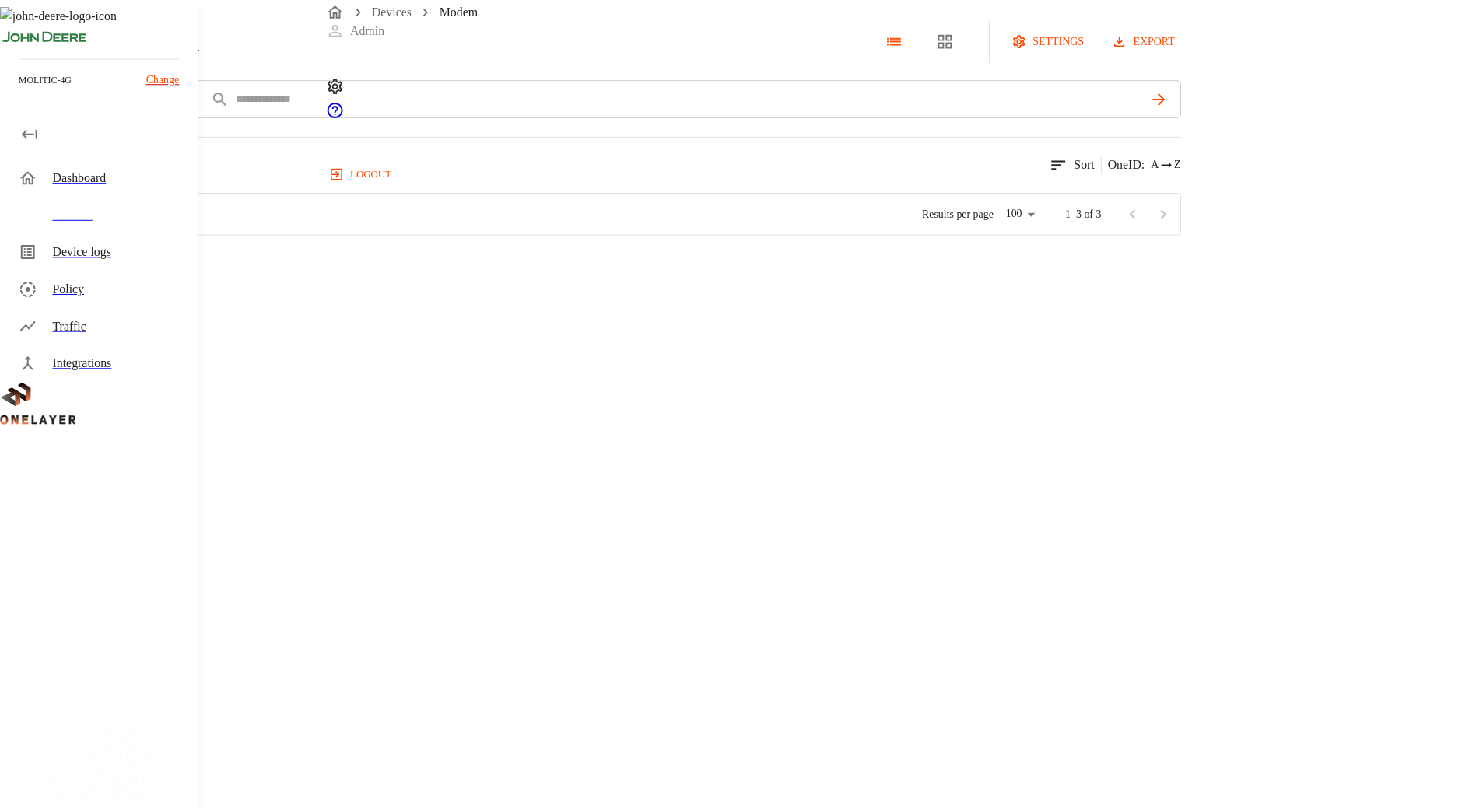
scroll to position [474, 1018]
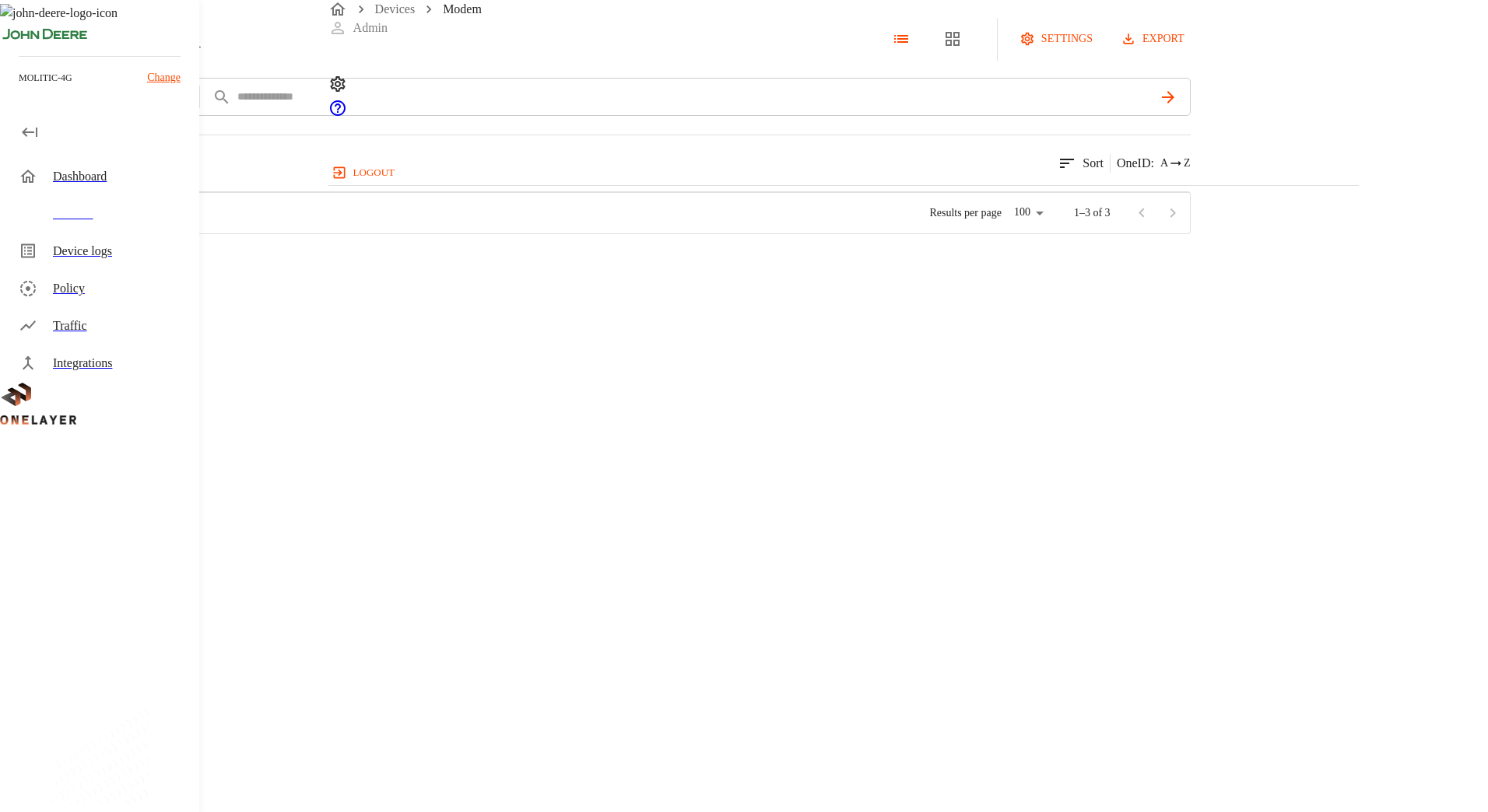
drag, startPoint x: 371, startPoint y: 143, endPoint x: 374, endPoint y: 125, distance: 18.2
click at [374, 125] on div "Modem settings export add filter IMEI **** 3 results match your criteria. Sort …" at bounding box center [595, 117] width 1190 height 234
click at [201, 60] on div "Modem" at bounding box center [100, 39] width 201 height 43
click at [9, 46] on icon at bounding box center [4, 39] width 9 height 14
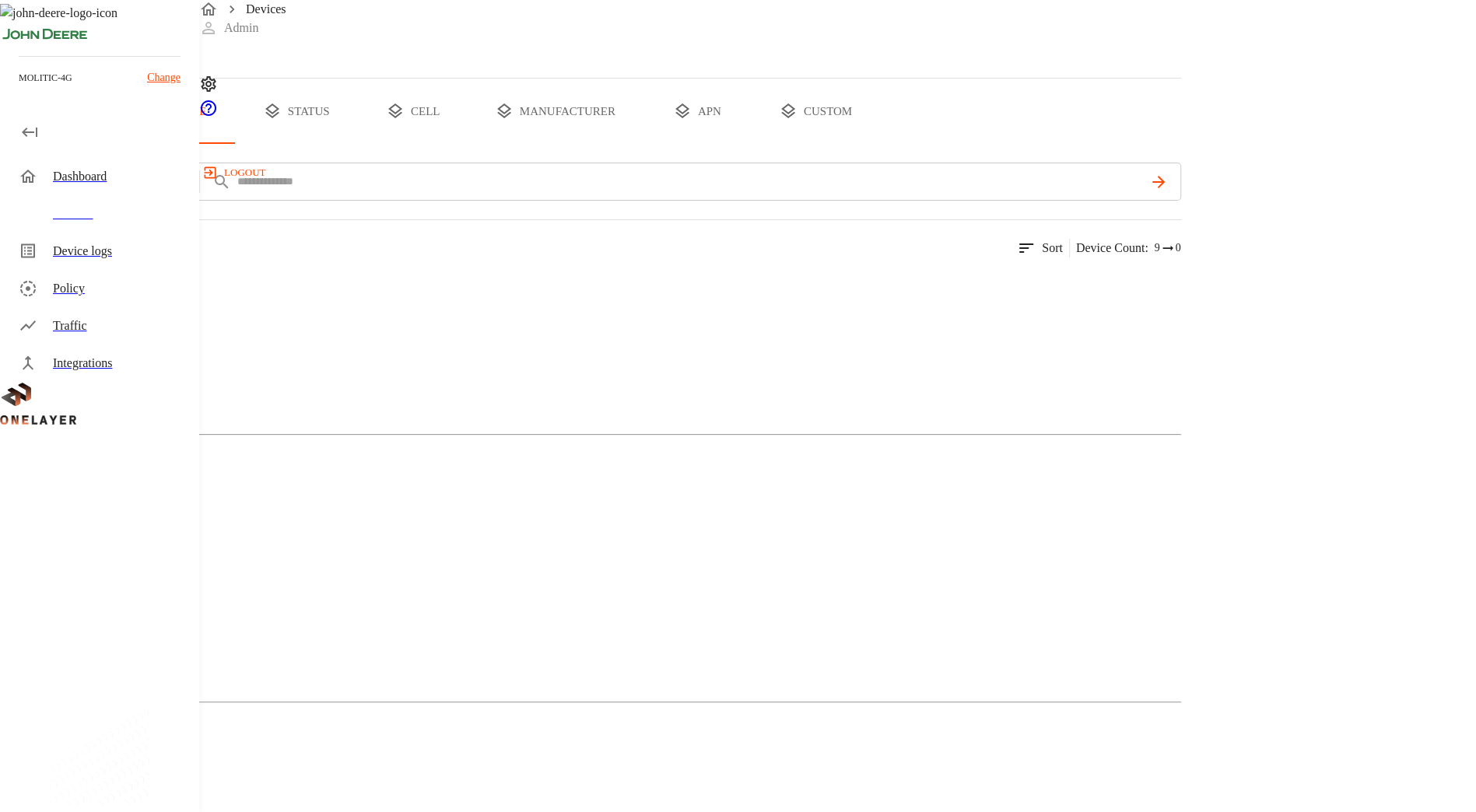
scroll to position [113, 0]
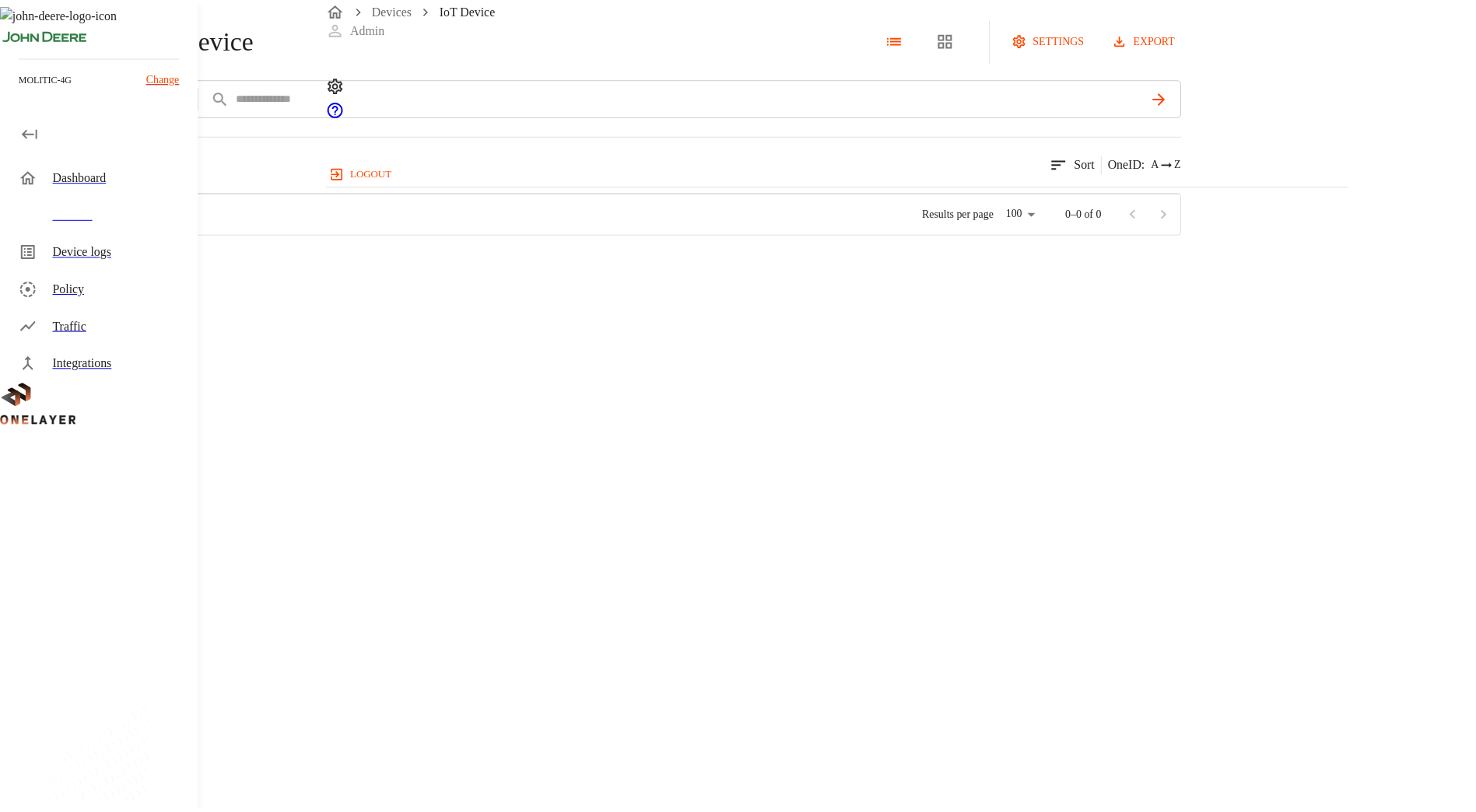
scroll to position [474, 1018]
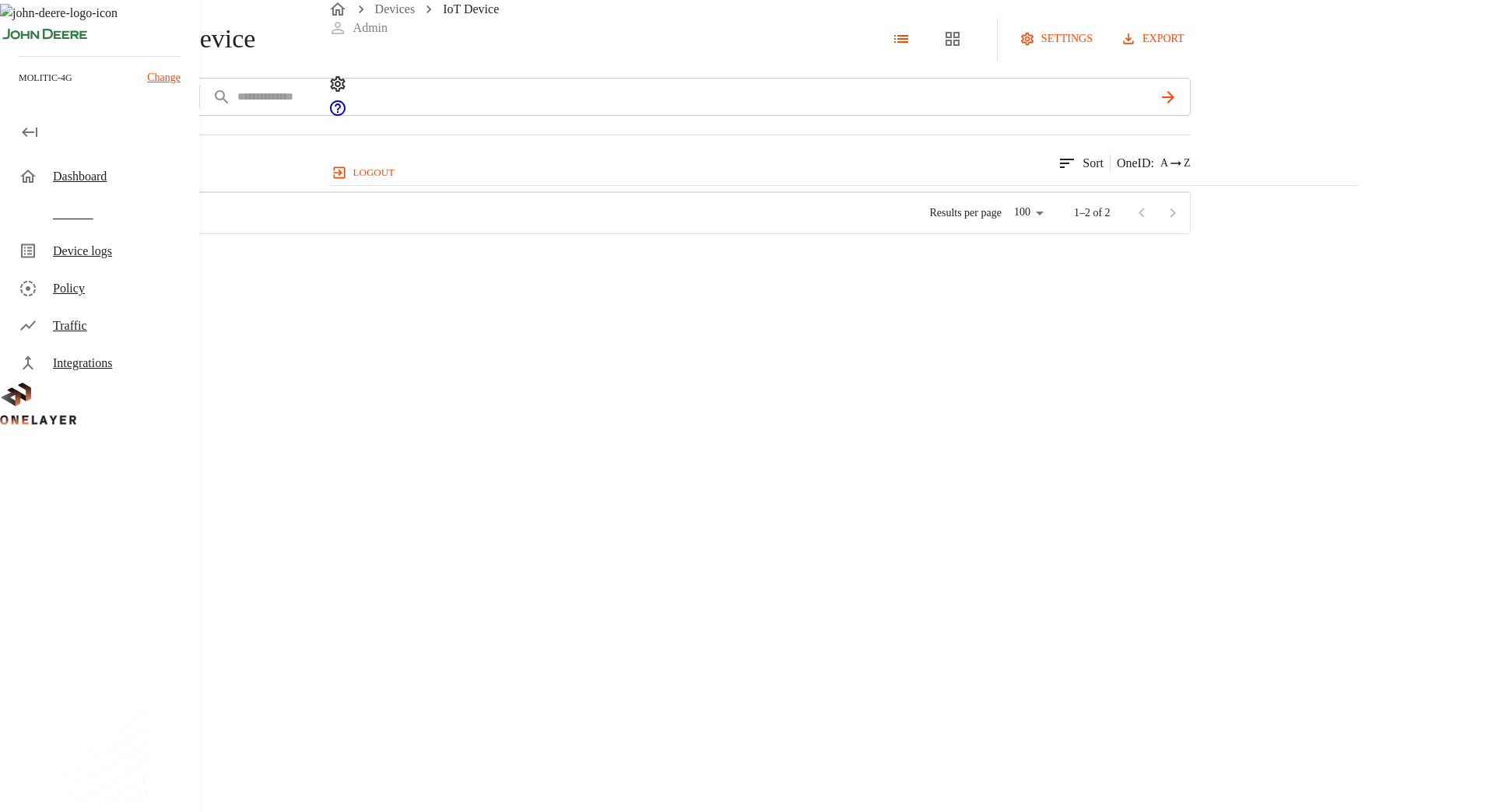
click at [281, 252] on p "HP Intel 5G Solutio ..." at bounding box center [234, 244] width 95 height 15
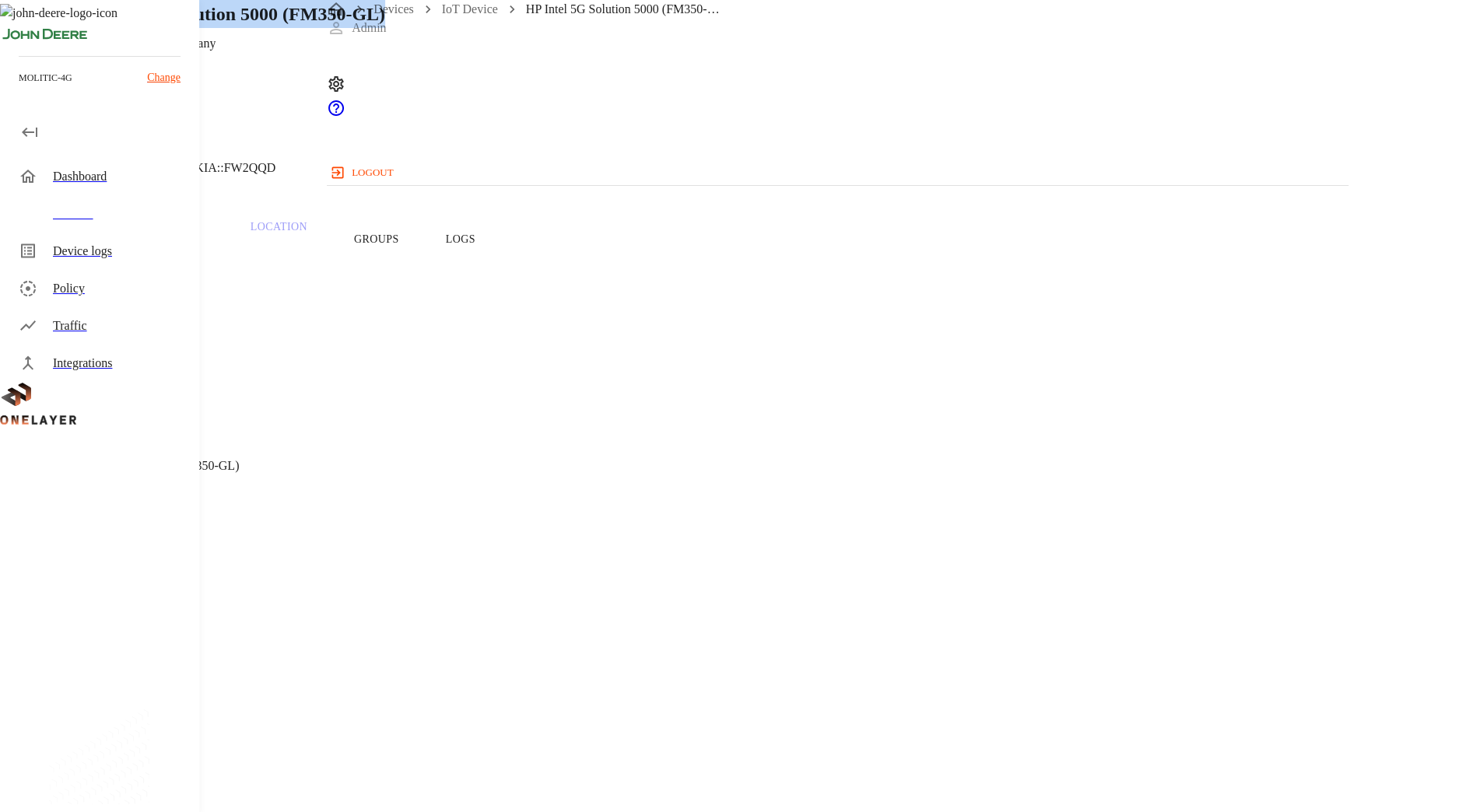
drag, startPoint x: 433, startPoint y: 121, endPoint x: 972, endPoint y: 126, distance: 539.0
click at [972, 126] on div "HP Intel 5G Solution 5000 (FM350-GL) N/A #3bd7868d Cell #EB231111031::NOKIA::FW…" at bounding box center [591, 95] width 1182 height 190
copy h1 "HP Intel 5G Solution 5000 (FM350-GL)"
click at [39, 216] on div "Devices" at bounding box center [103, 215] width 193 height 38
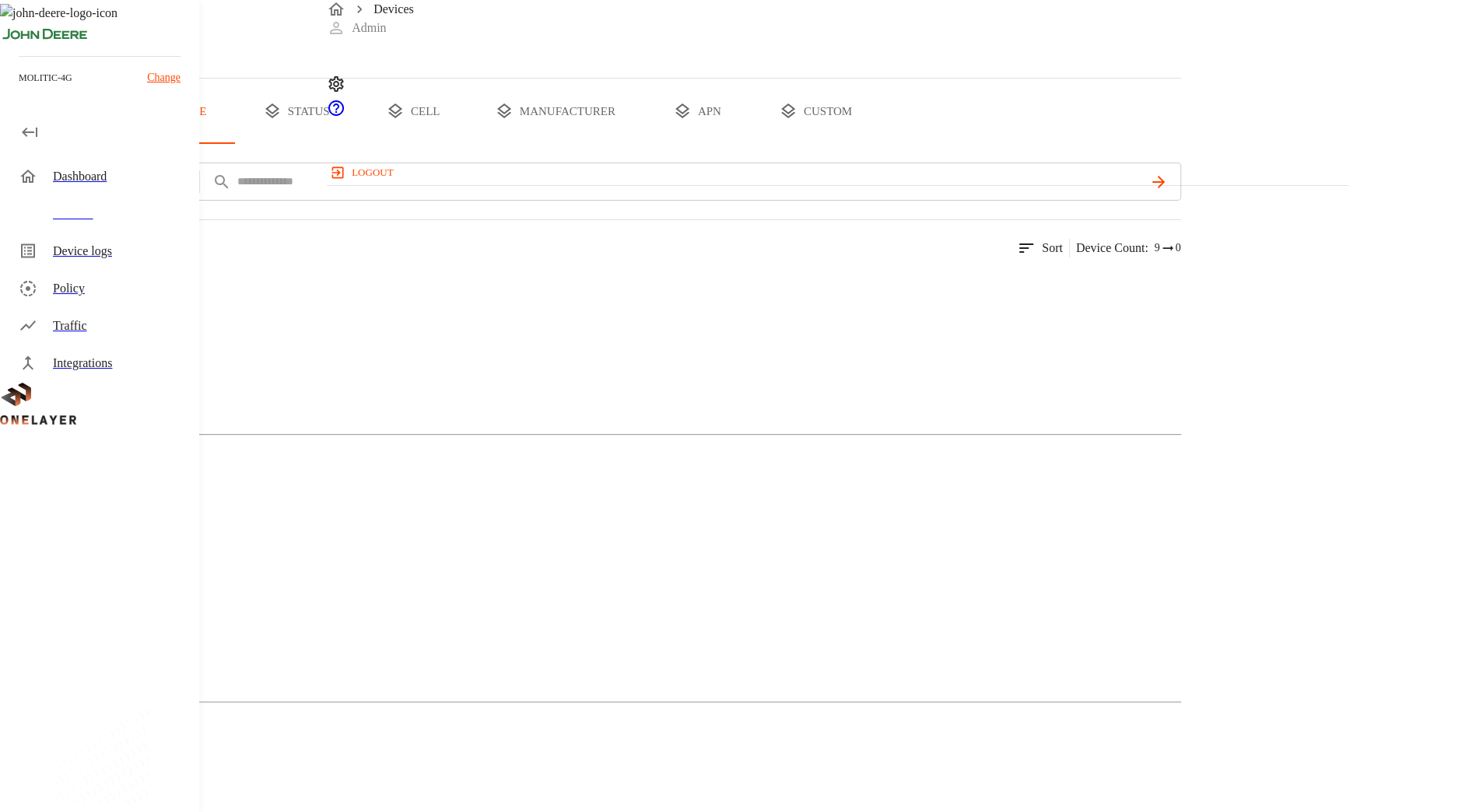
click at [472, 144] on button "cell" at bounding box center [412, 111] width 116 height 65
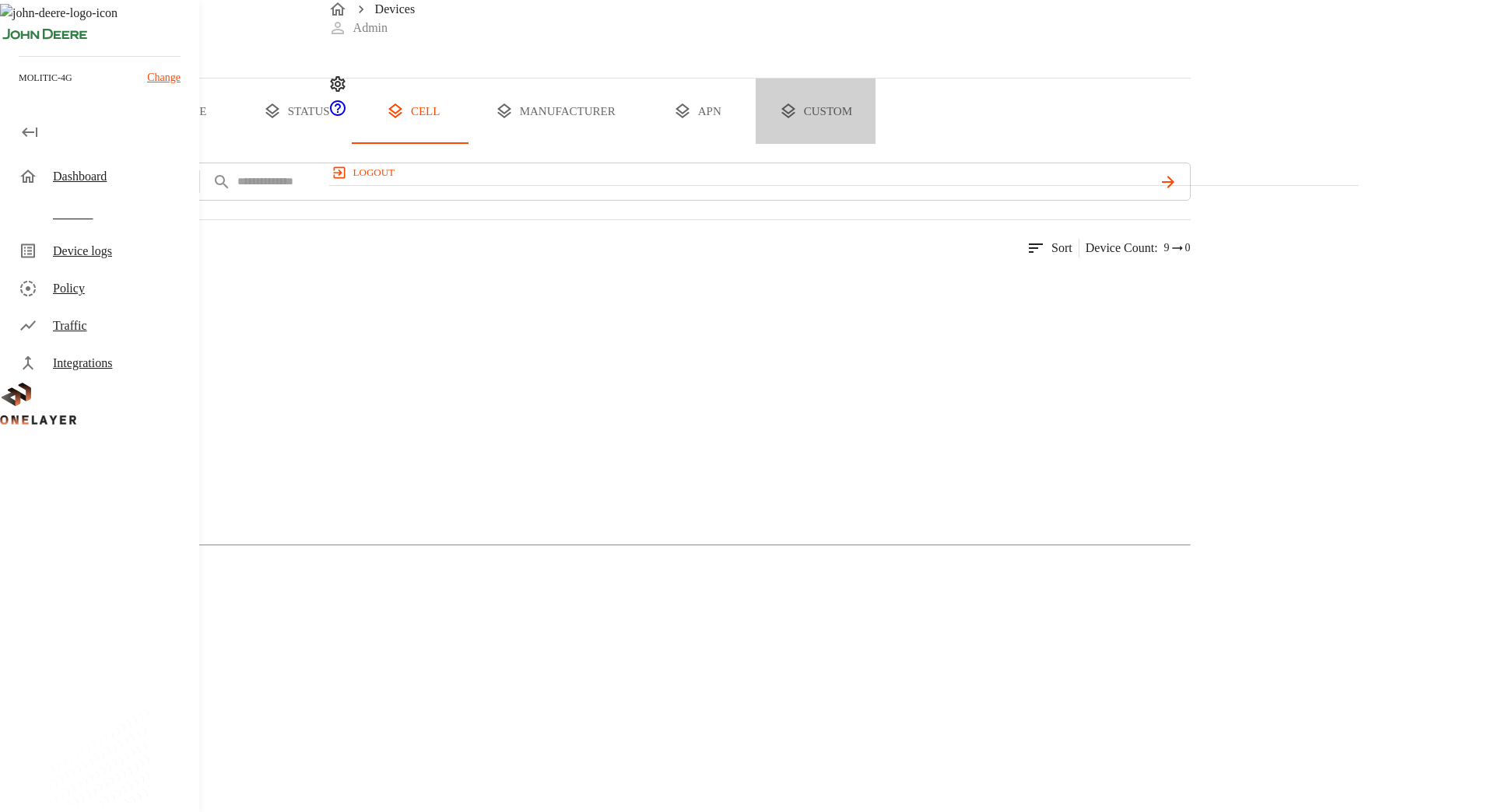
click at [875, 144] on button "custom" at bounding box center [815, 111] width 120 height 65
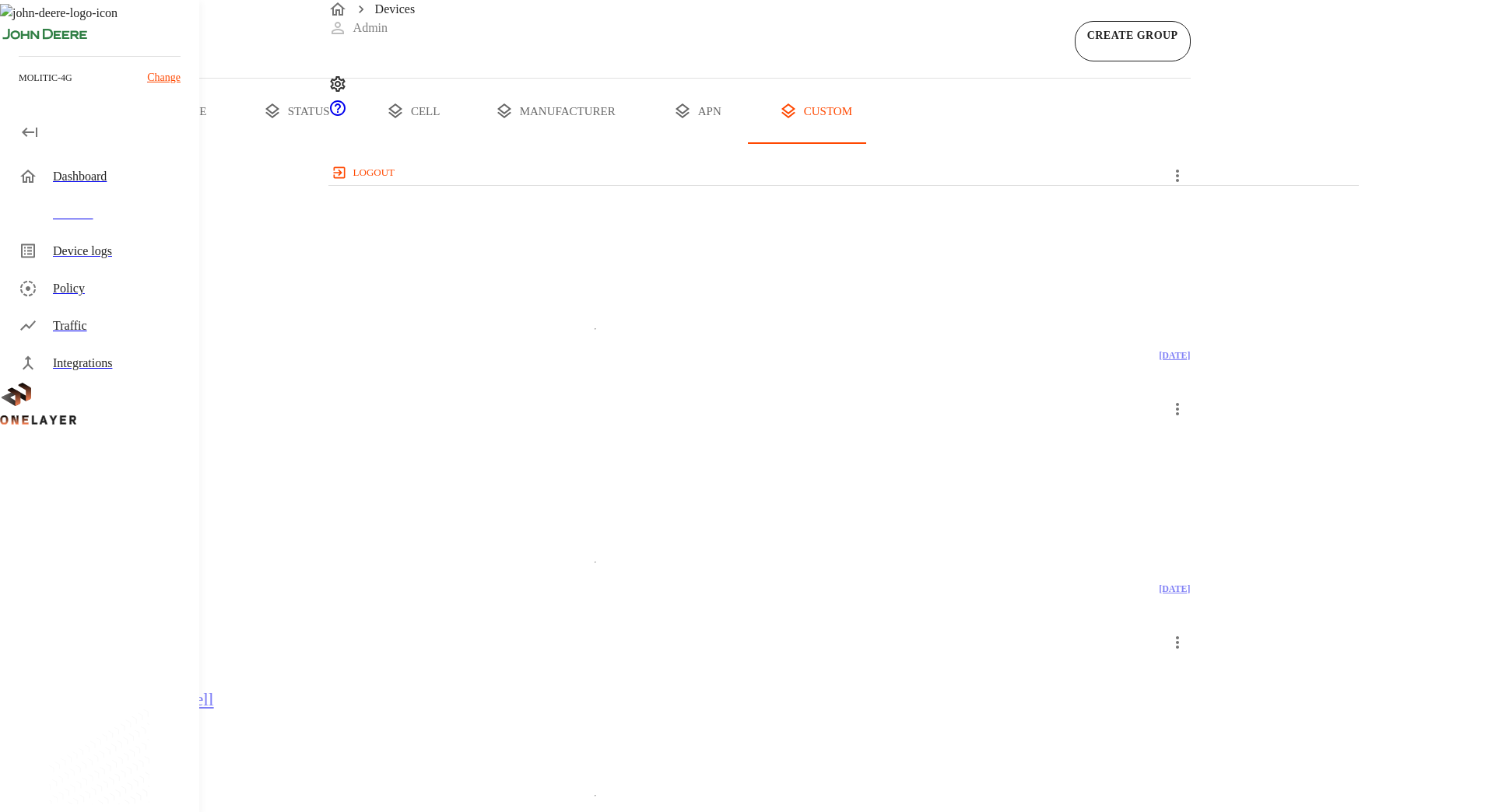
click at [658, 396] on div "quarantine_cell 42 Devices 16 Models" at bounding box center [595, 475] width 1190 height 160
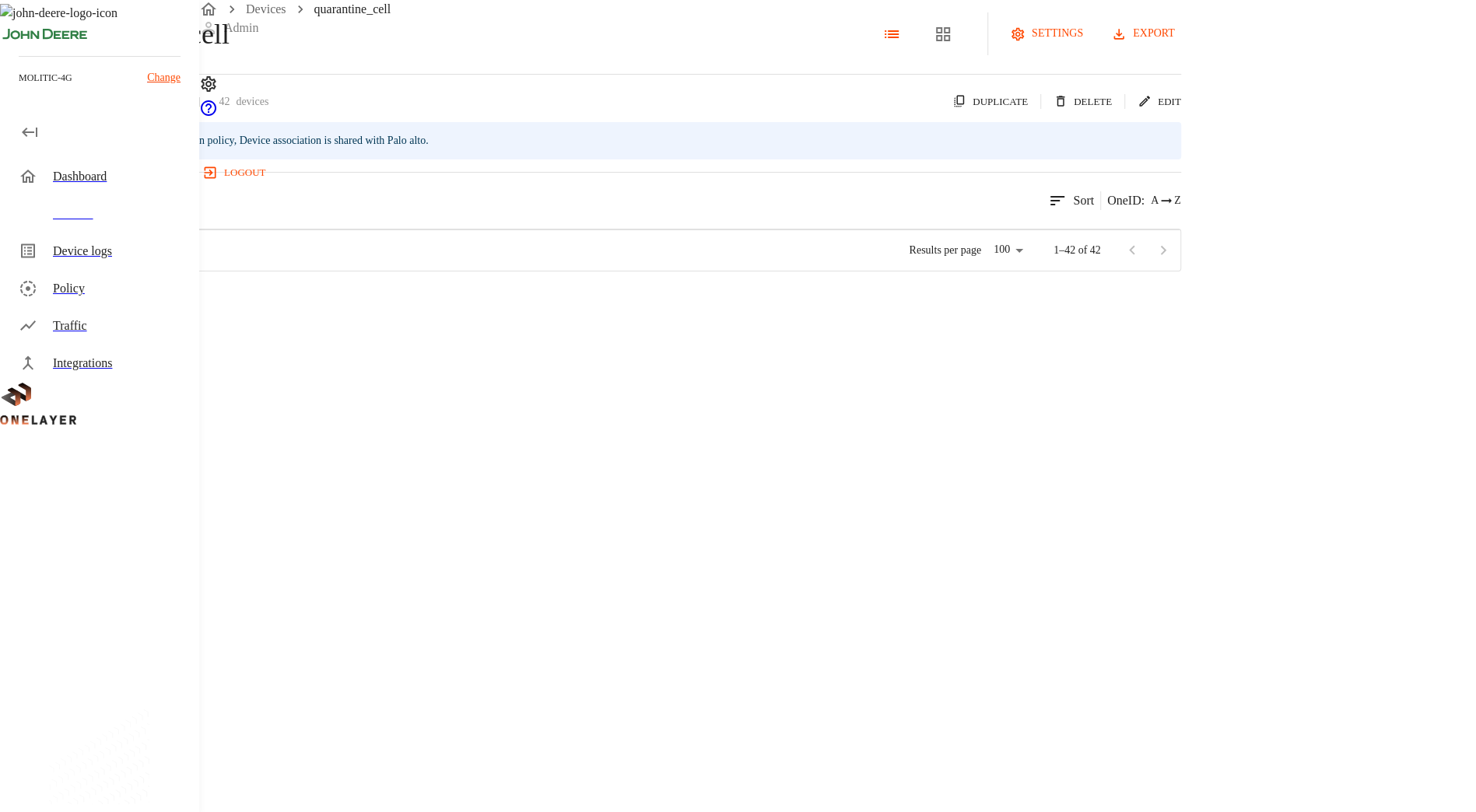
scroll to position [246, 0]
click at [123, 212] on div "Devices" at bounding box center [120, 214] width 134 height 19
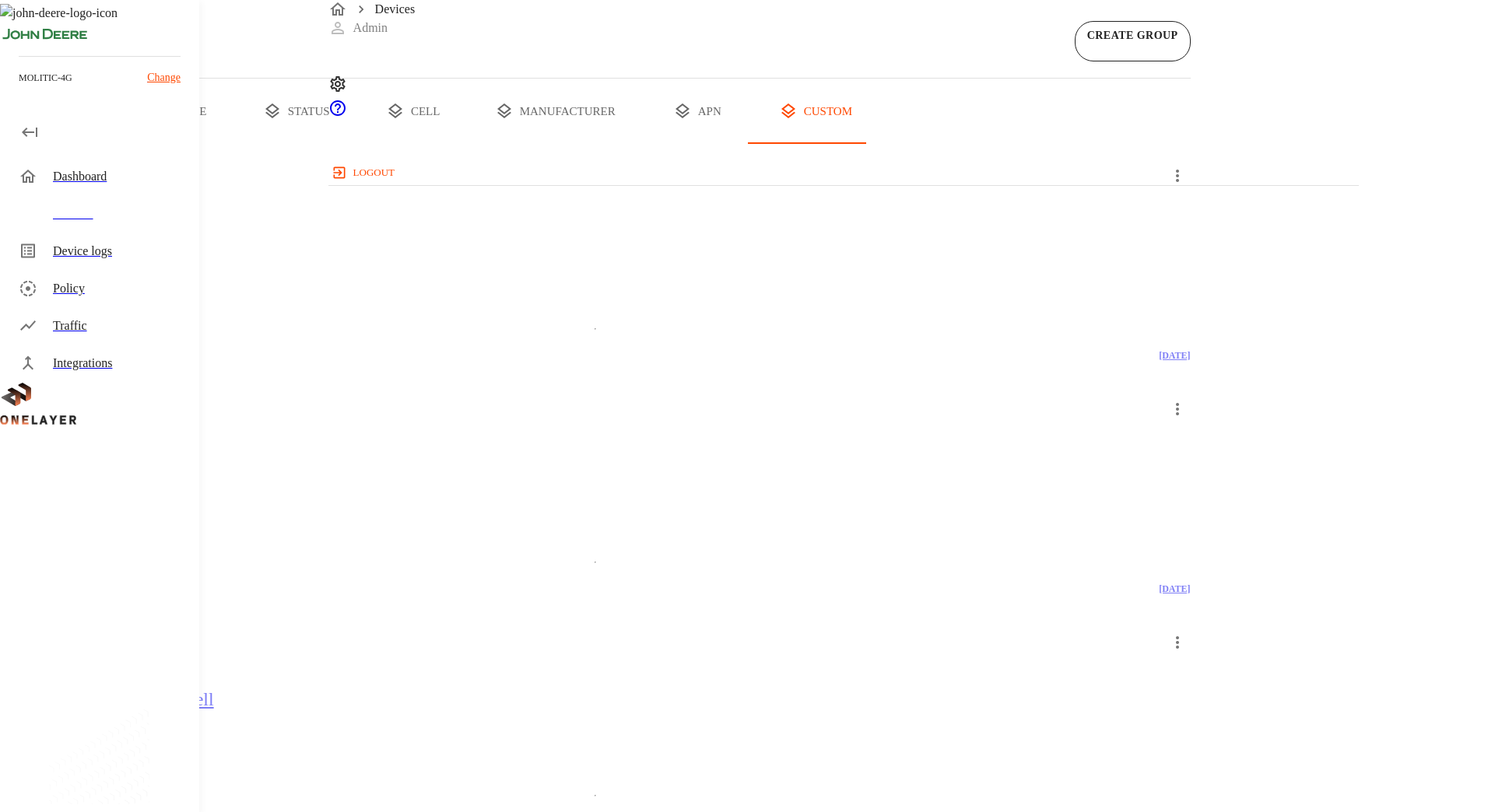
click at [442, 322] on div "dw_primary_4_cell 1 Devices 1 Models" at bounding box center [595, 242] width 1190 height 160
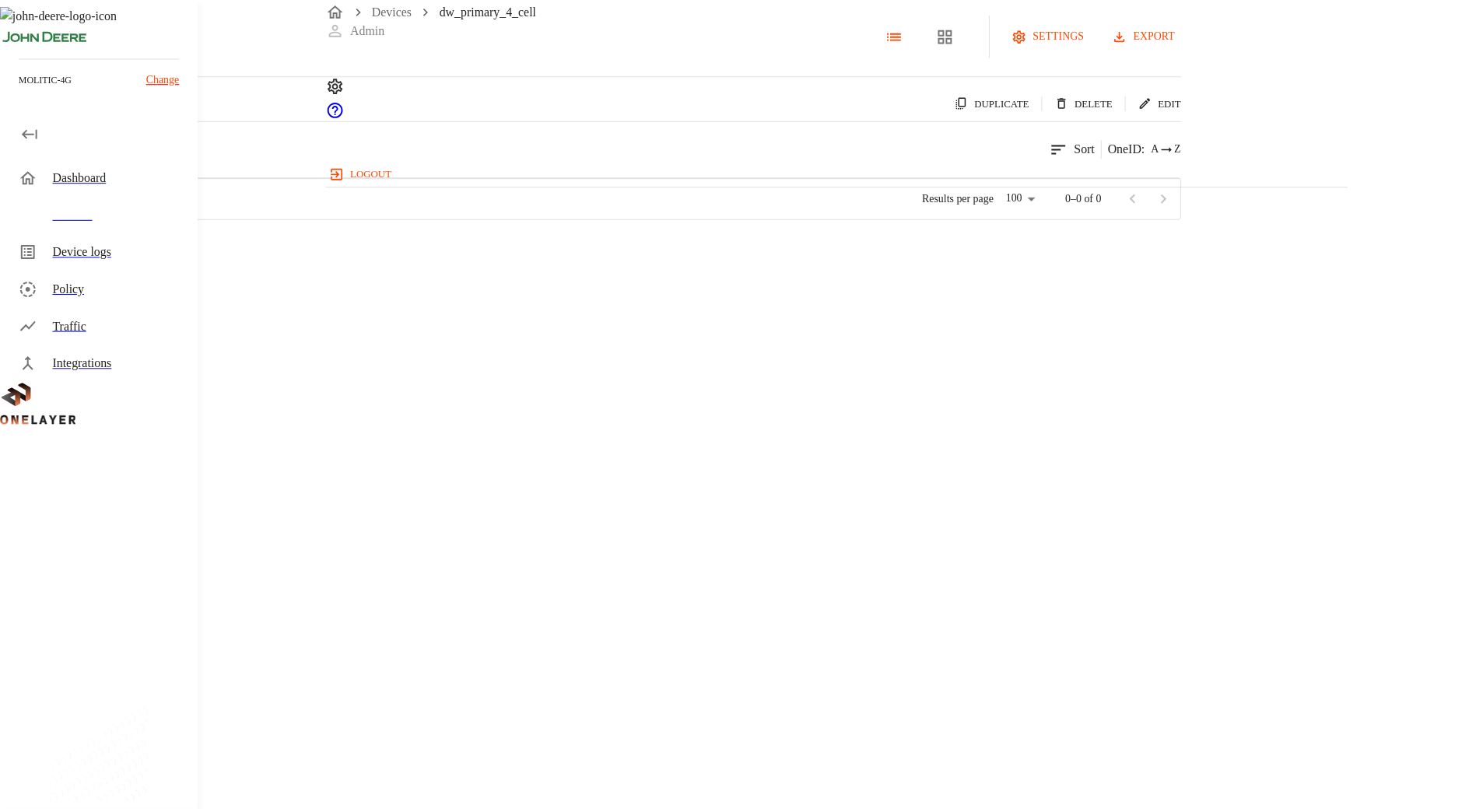
scroll to position [474, 1009]
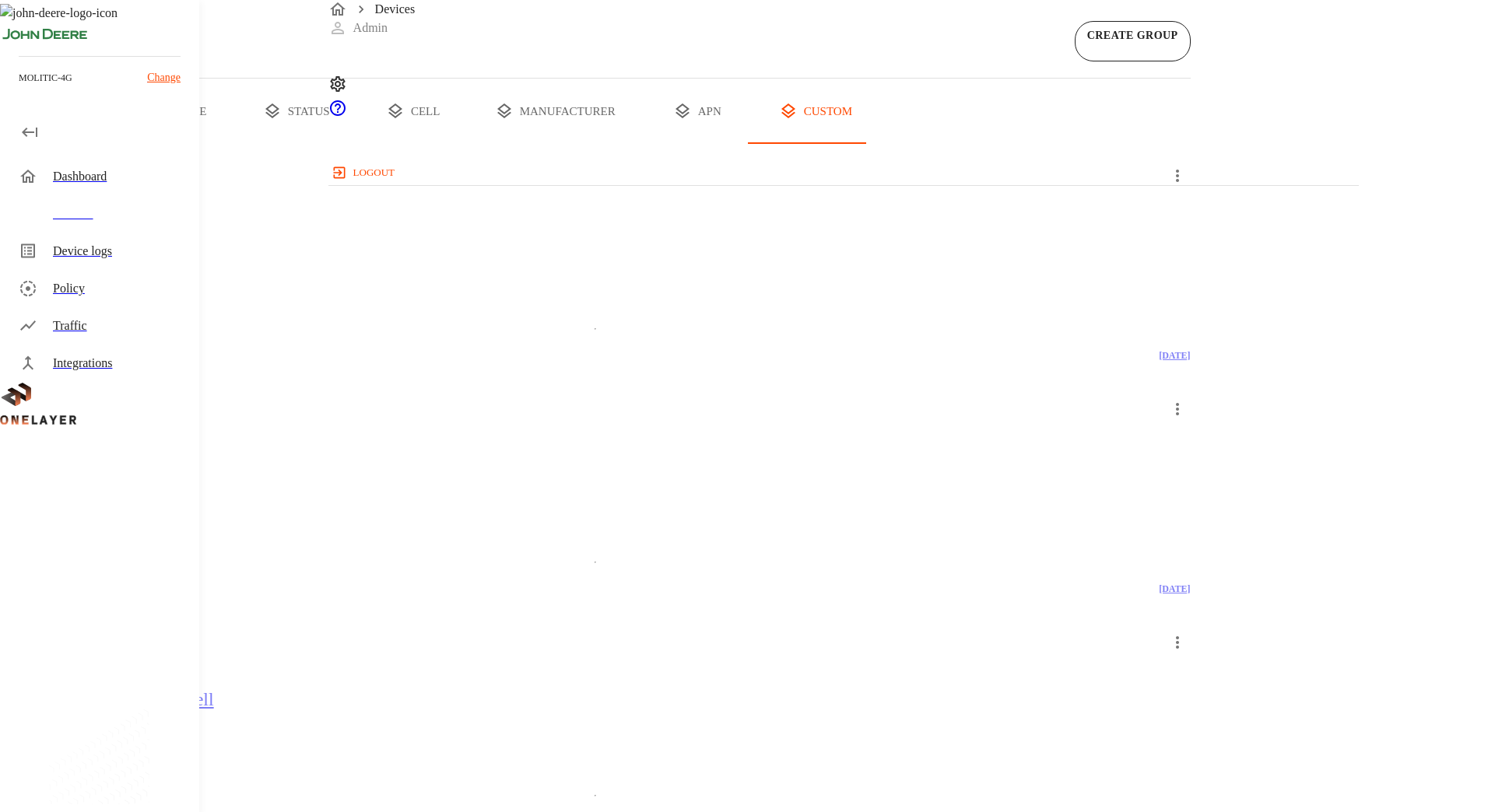
click at [811, 630] on div "rx_6020_d678_south_3_cell 1 Devices 1 Models" at bounding box center [595, 709] width 1190 height 160
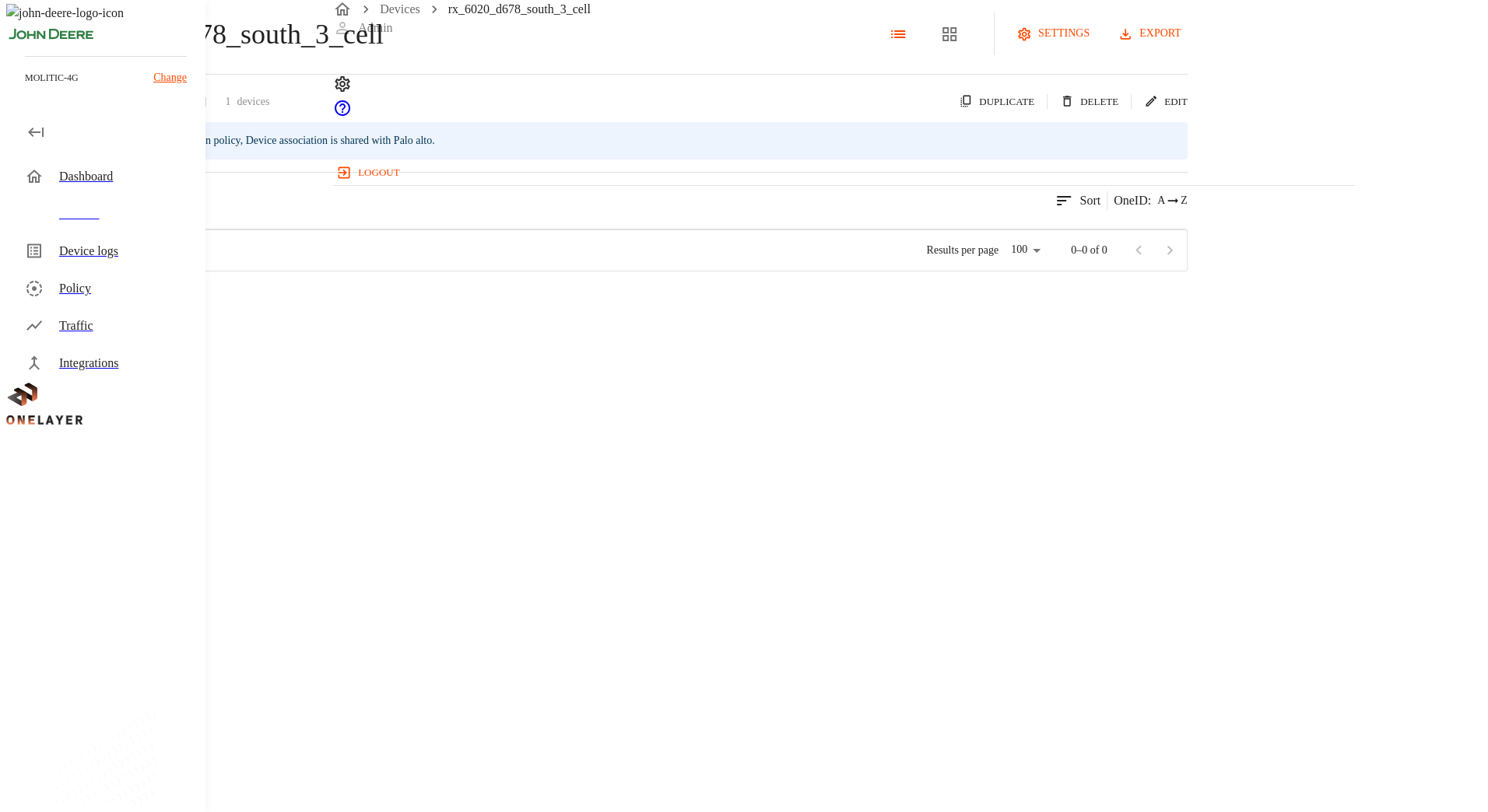
scroll to position [12, 12]
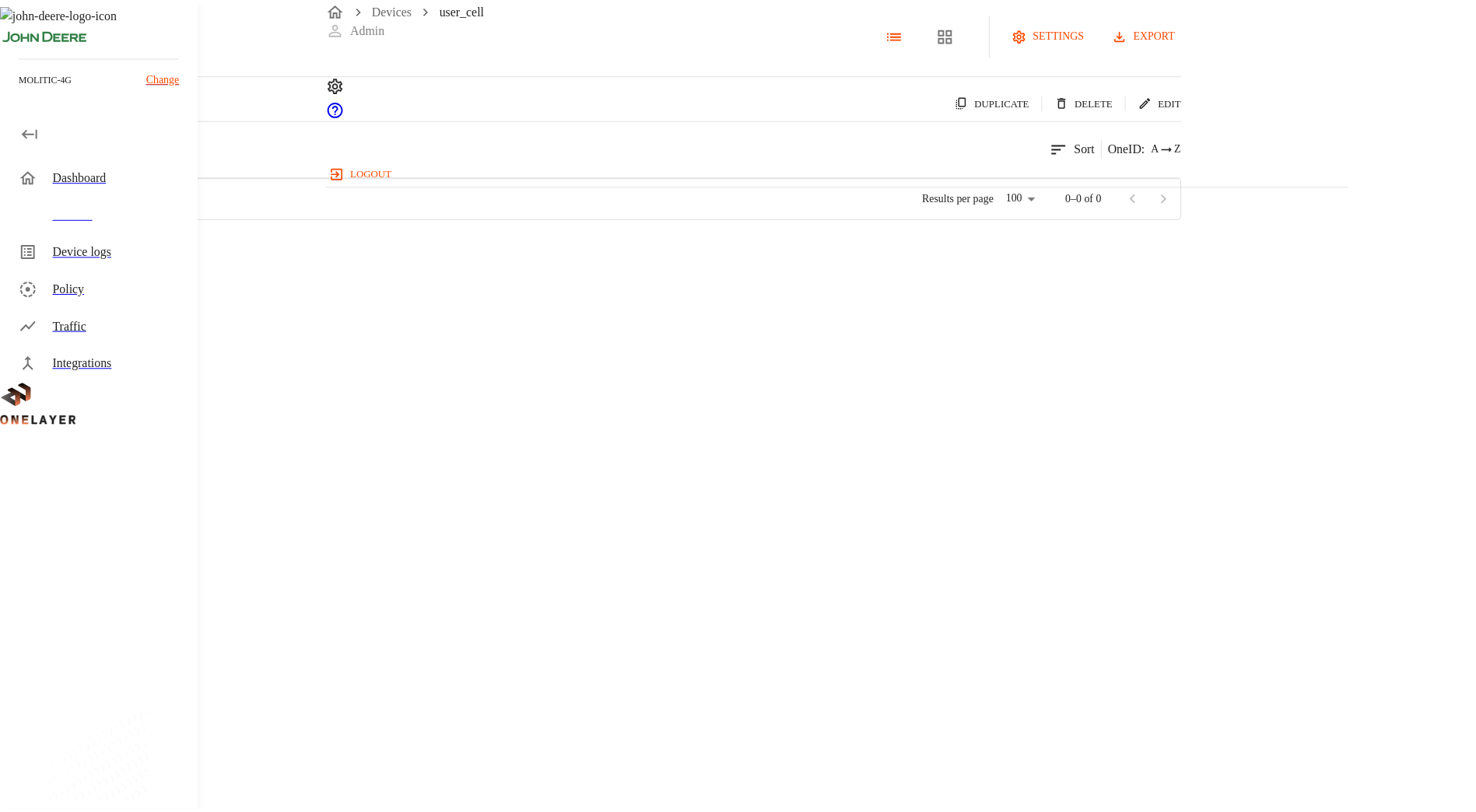
scroll to position [474, 1009]
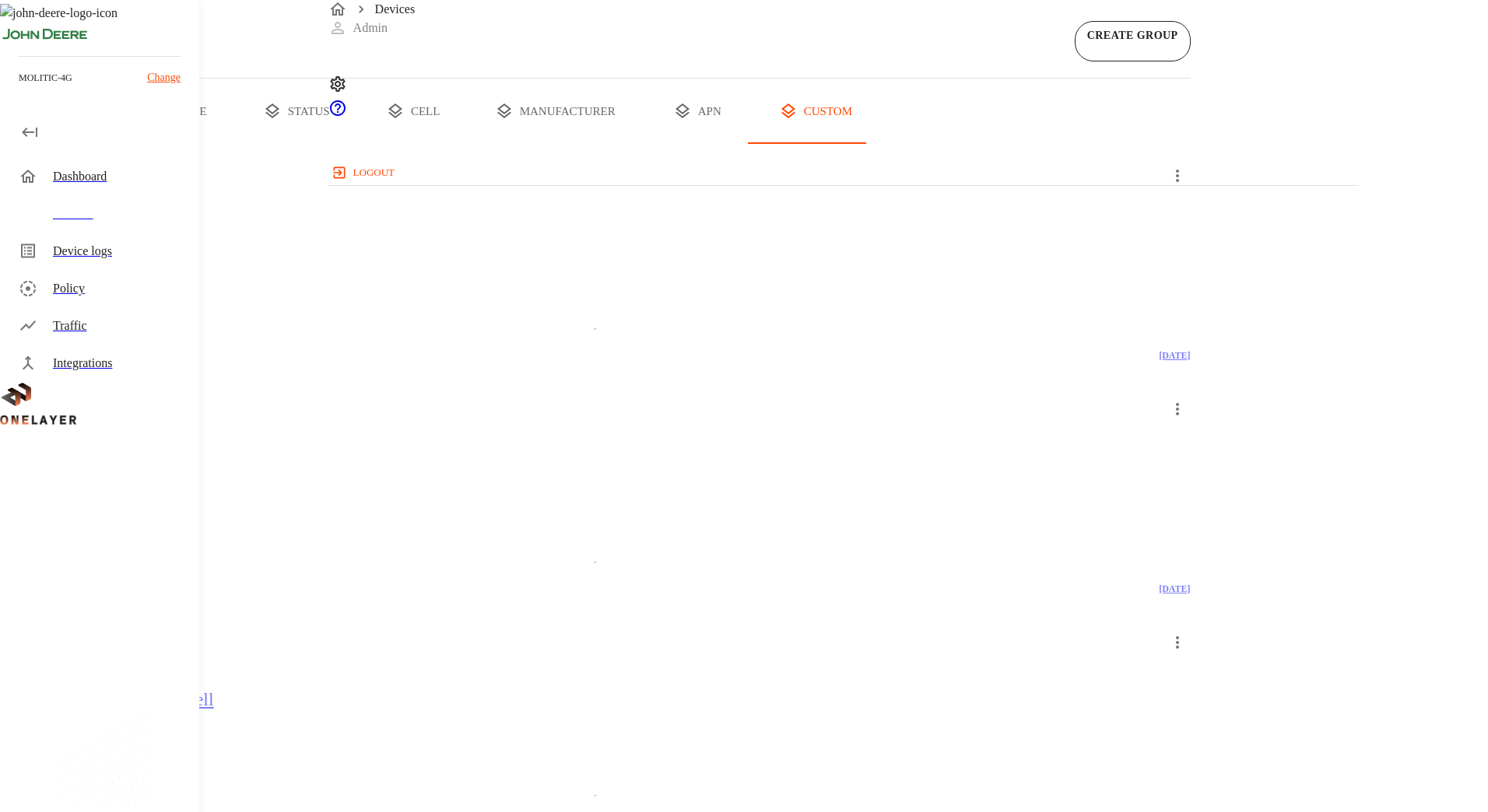
click at [111, 185] on div "Dashboard" at bounding box center [120, 177] width 134 height 19
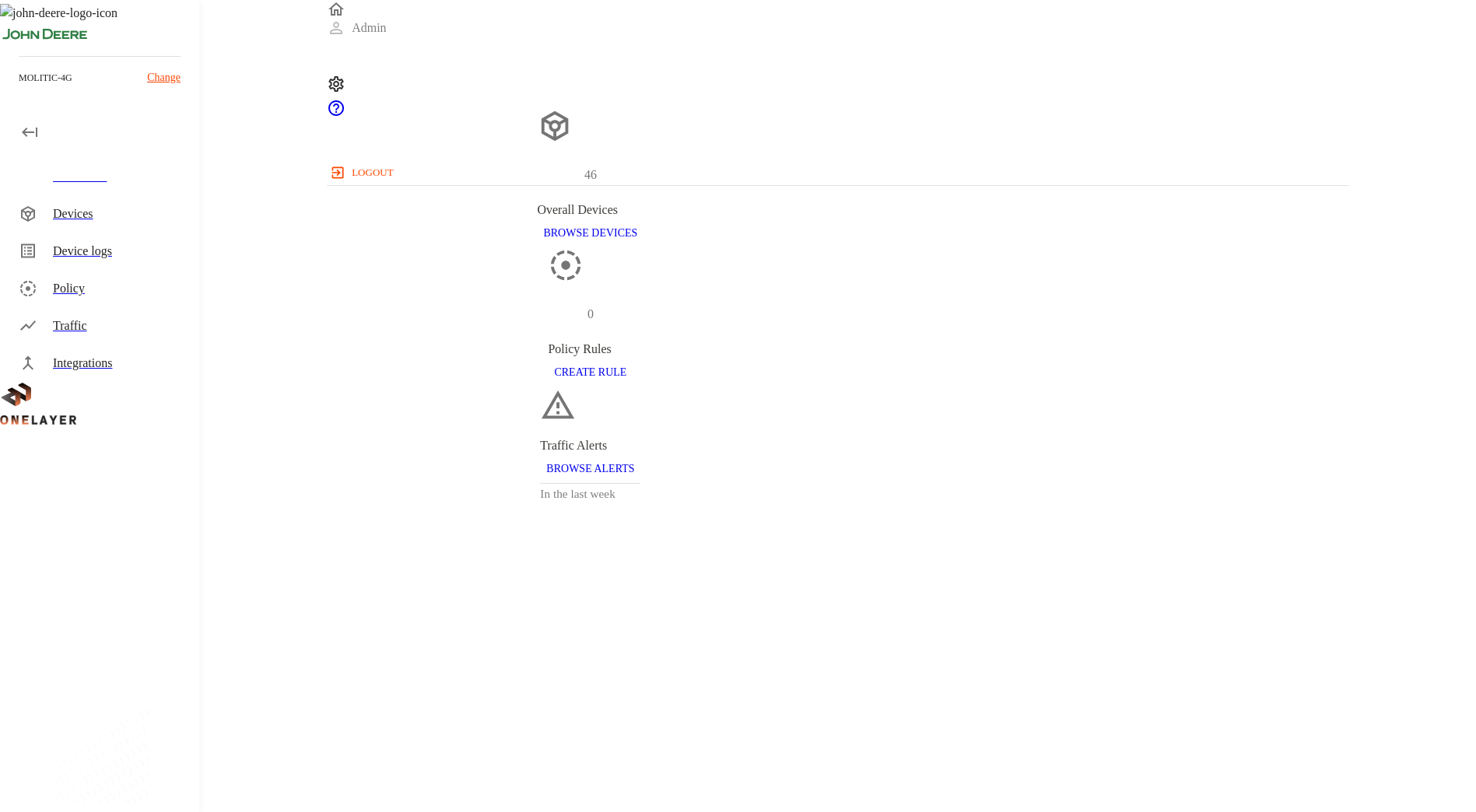
scroll to position [475, 1010]
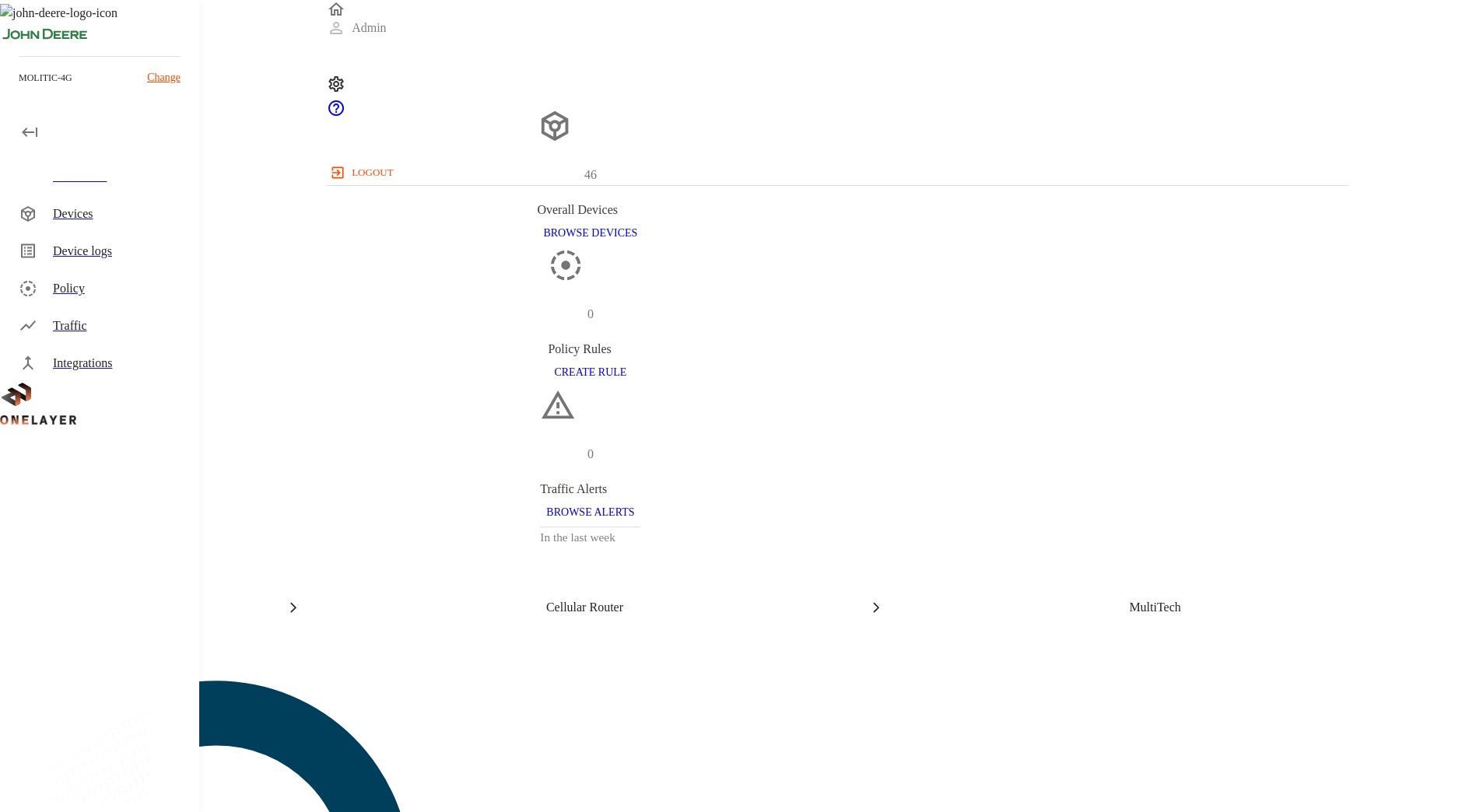
click at [1182, 642] on p "View Cellular Router / MultiTech (22)" at bounding box center [591, 651] width 1182 height 19
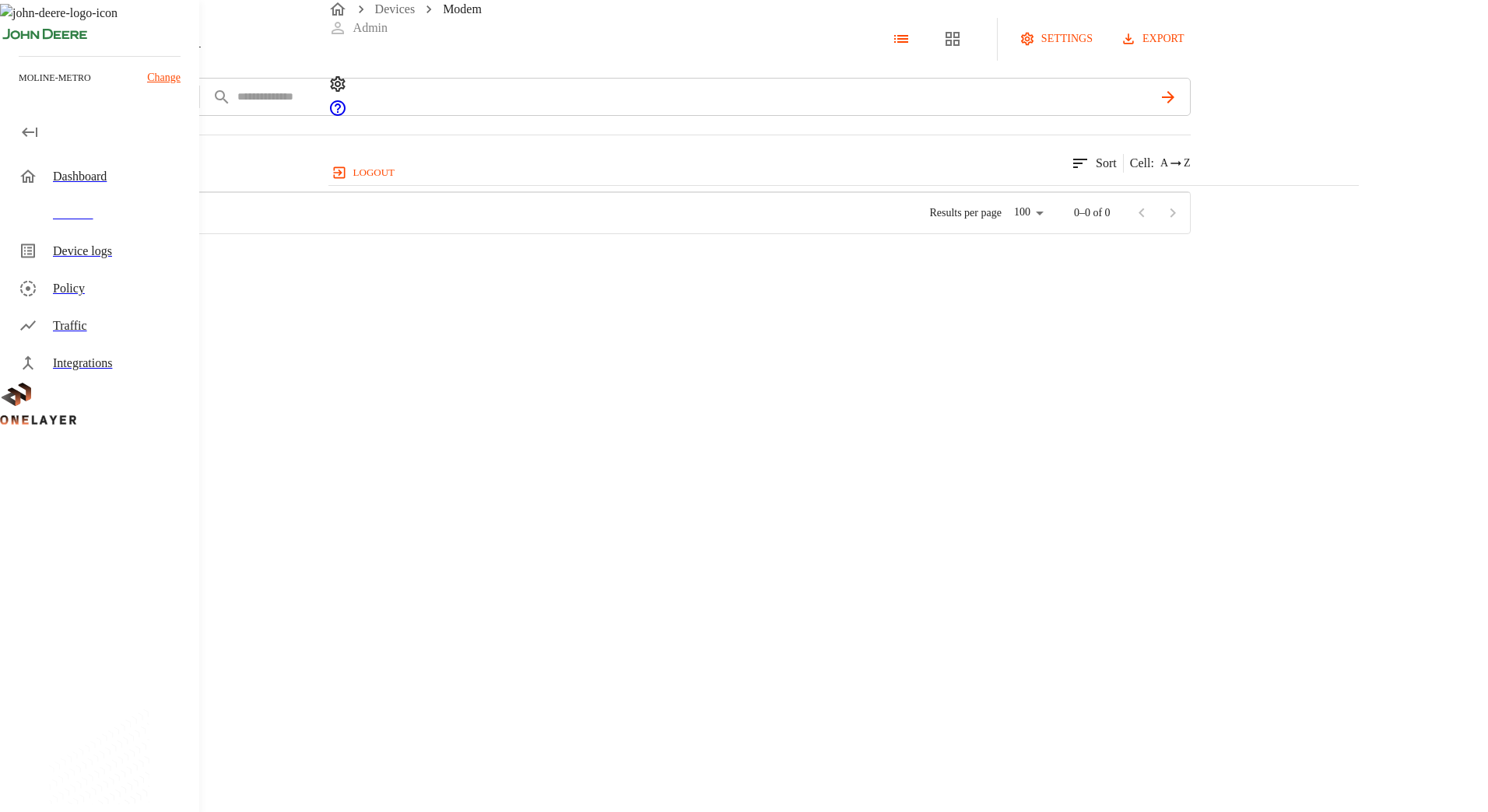
scroll to position [474, 1018]
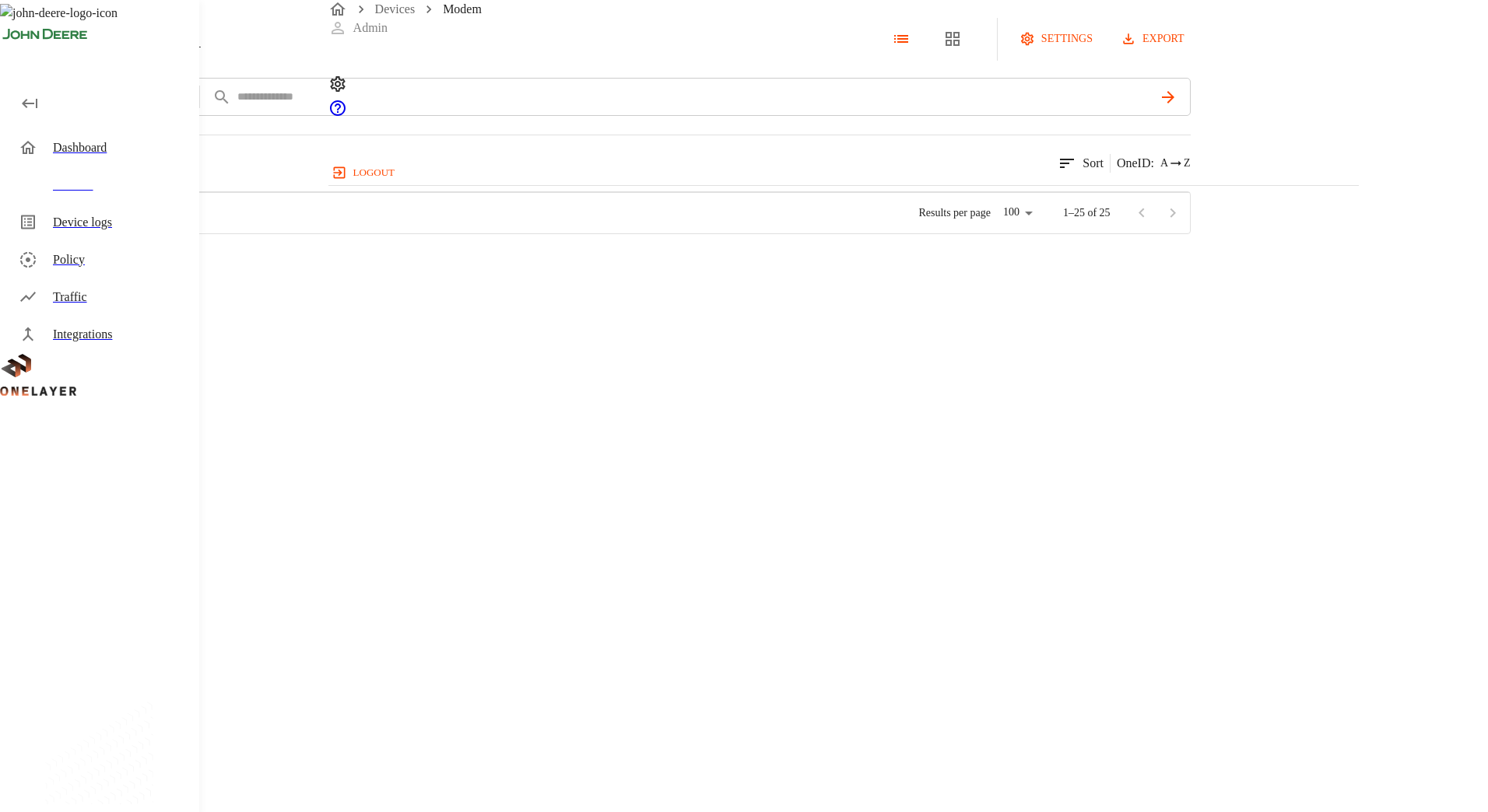
scroll to position [957, 0]
